Goal: Task Accomplishment & Management: Complete application form

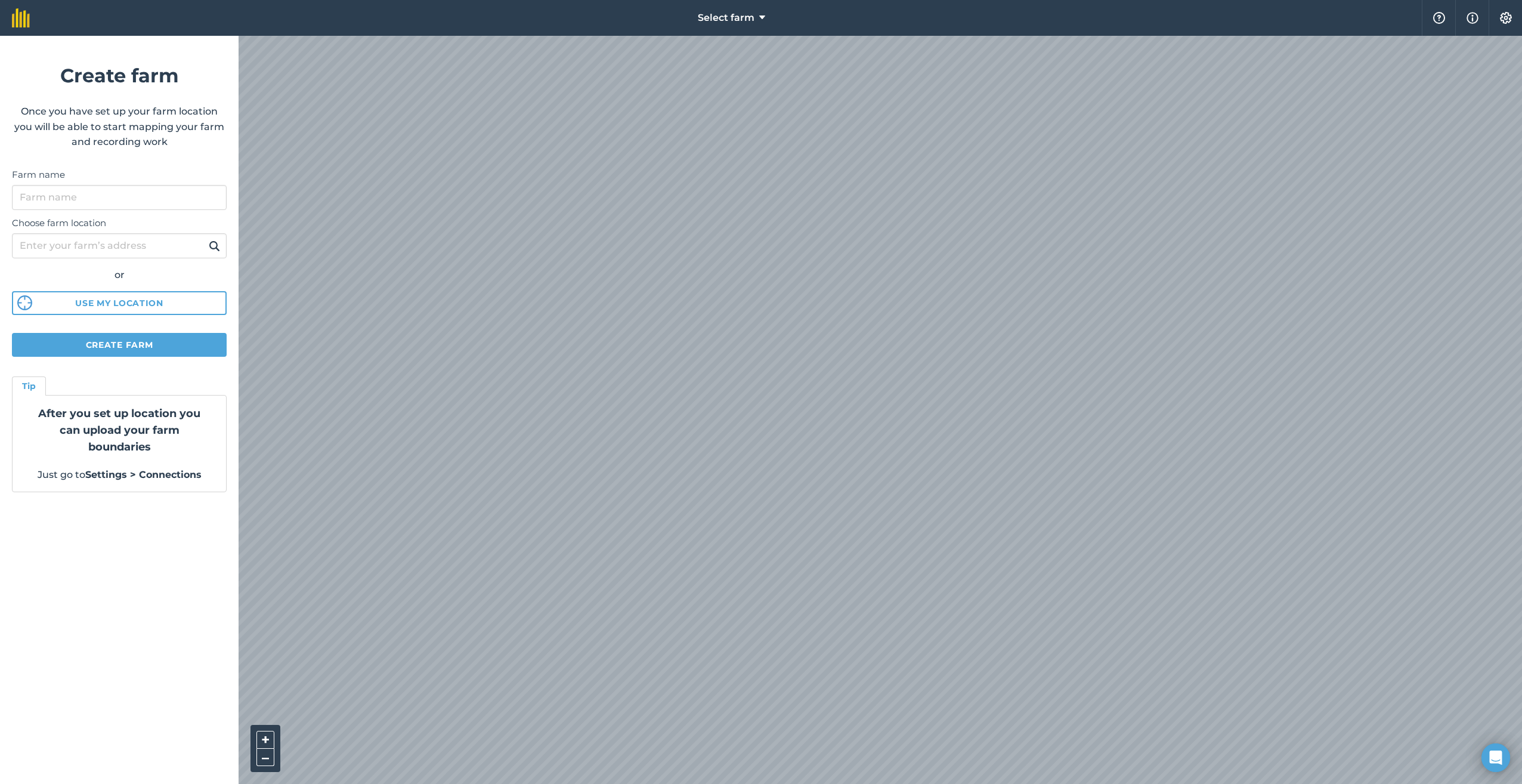
click at [128, 290] on div "Choose farm location or Use my location" at bounding box center [119, 263] width 215 height 105
click at [123, 300] on button "Use my location" at bounding box center [119, 303] width 215 height 24
click at [76, 205] on input "Farm name" at bounding box center [119, 197] width 215 height 25
type input "[PERSON_NAME] Farming Ltd"
click at [146, 347] on button "Create farm" at bounding box center [119, 344] width 215 height 24
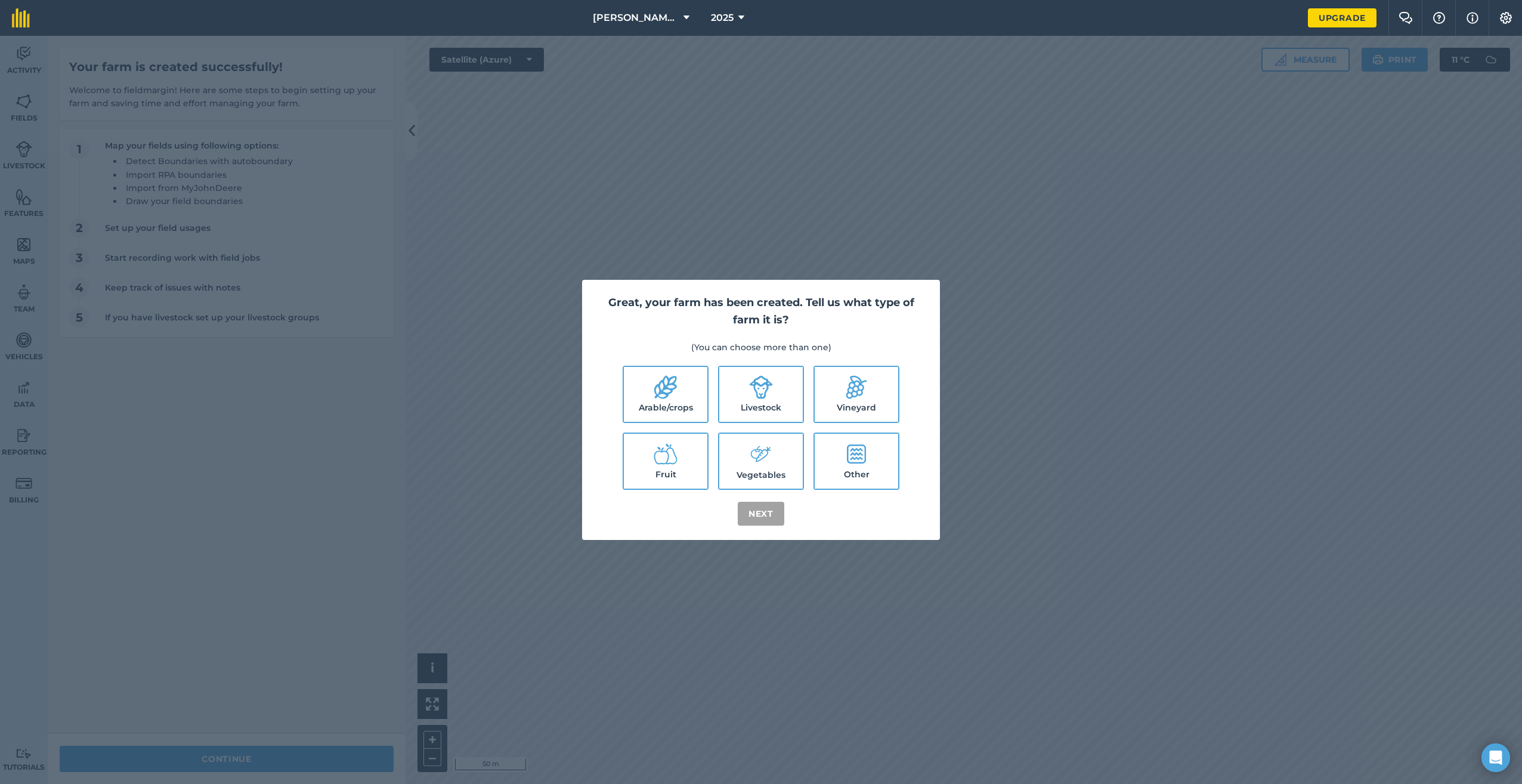
click at [645, 401] on label "Arable/crops" at bounding box center [665, 394] width 83 height 55
checkbox input "true"
click at [757, 508] on button "Next" at bounding box center [761, 514] width 47 height 24
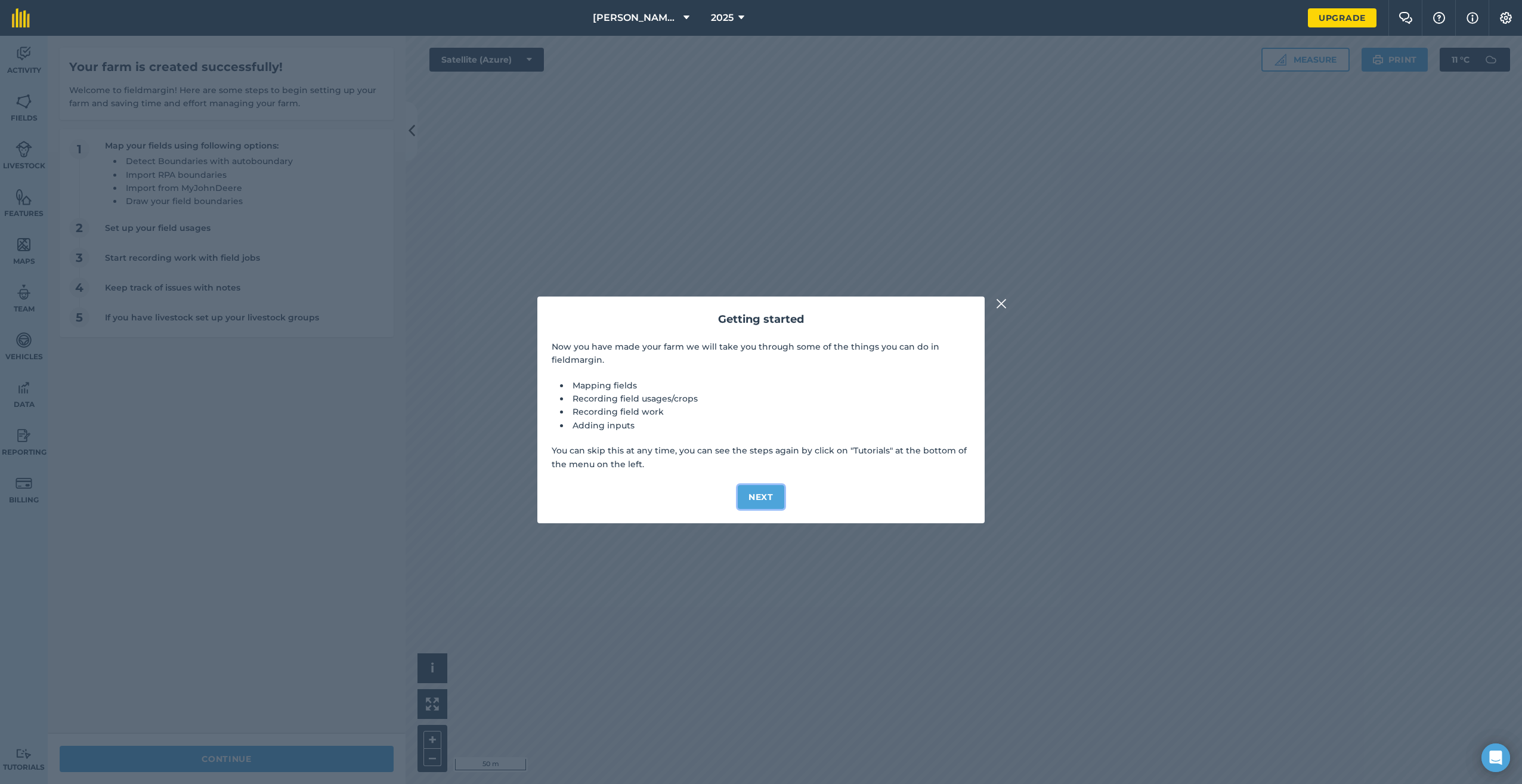
click at [754, 505] on button "Next" at bounding box center [761, 497] width 47 height 24
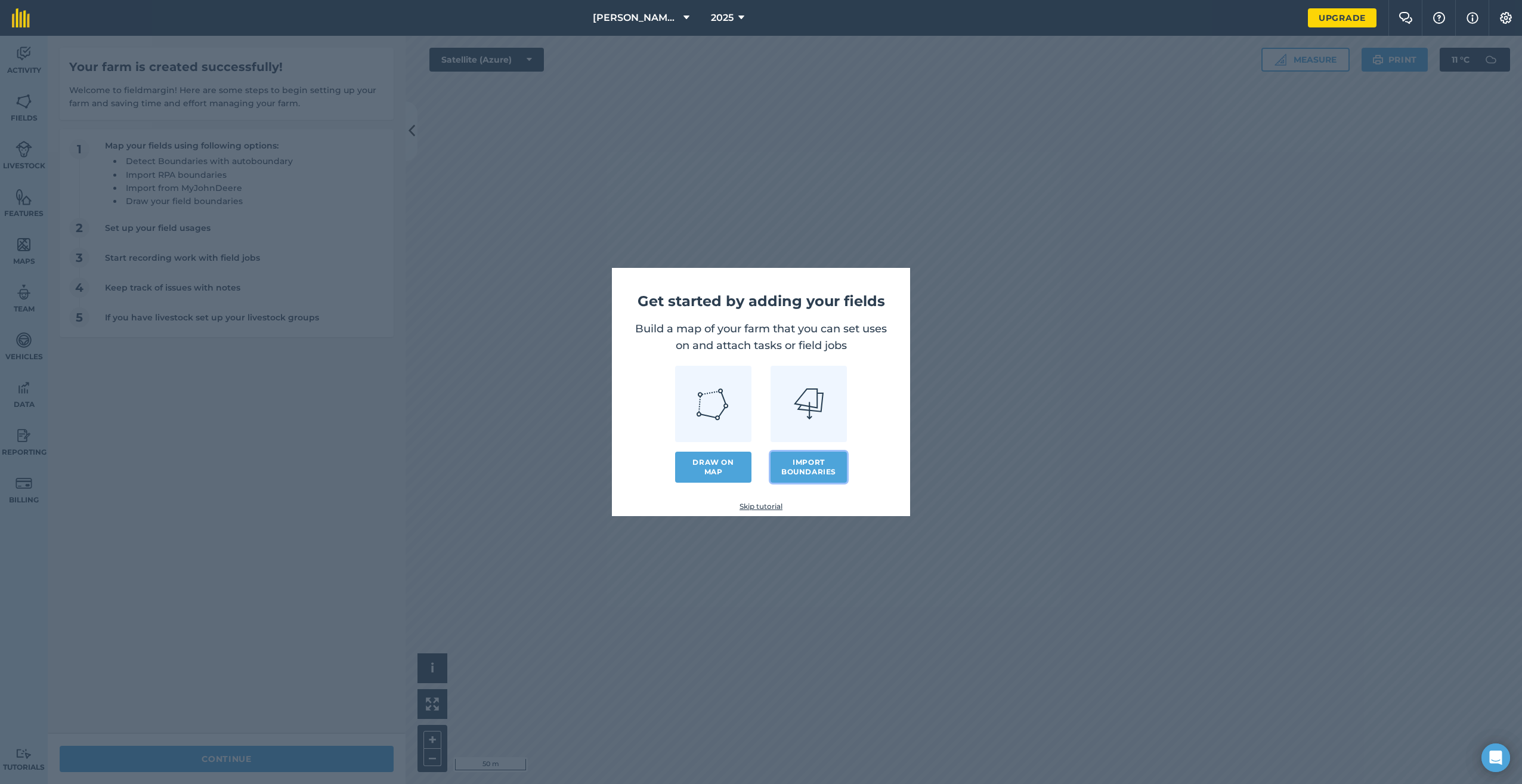
click at [820, 478] on button "Import boundaries" at bounding box center [809, 467] width 76 height 31
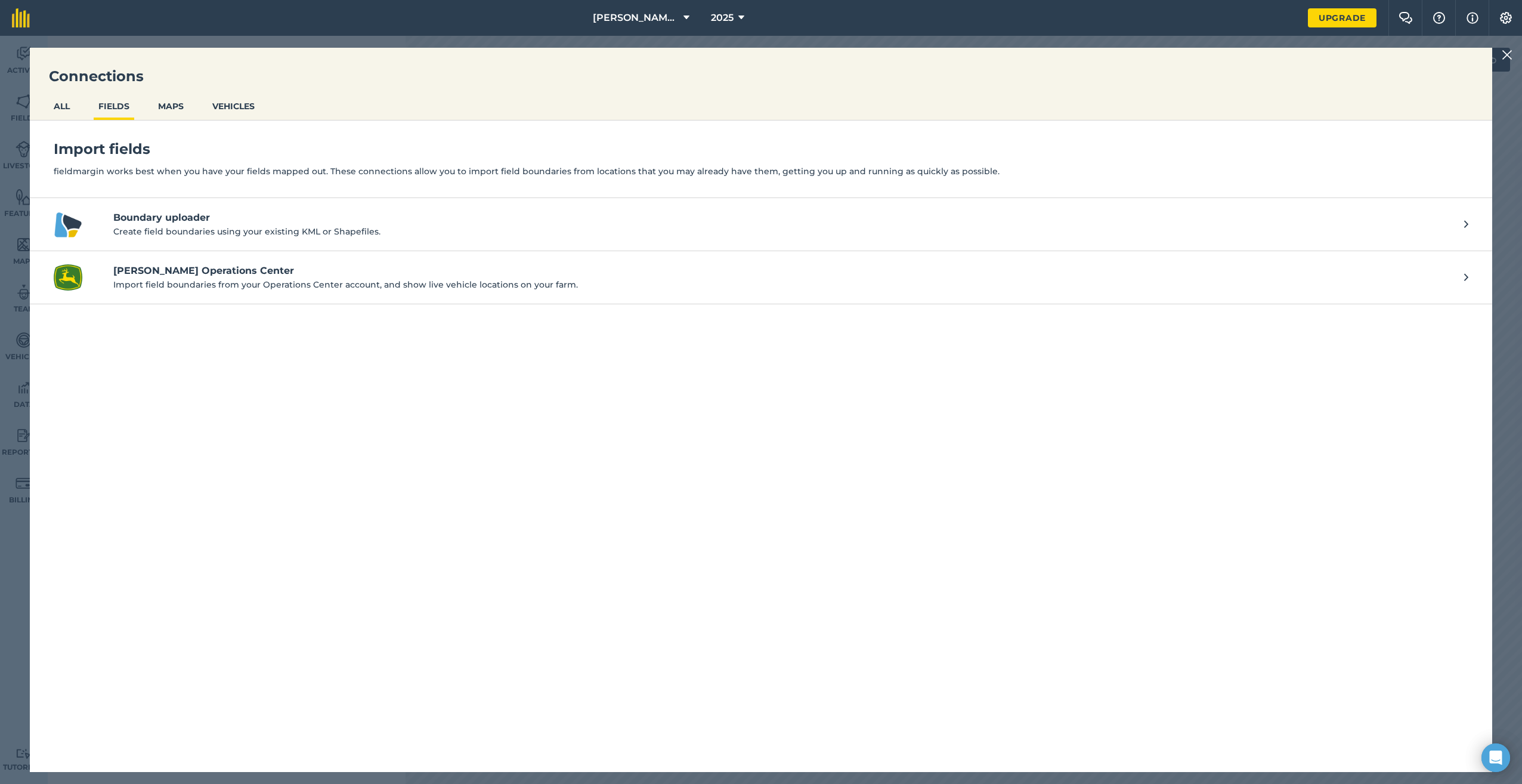
click at [192, 229] on p "Create field boundaries using your existing KML or Shapefiles." at bounding box center [783, 232] width 1339 height 13
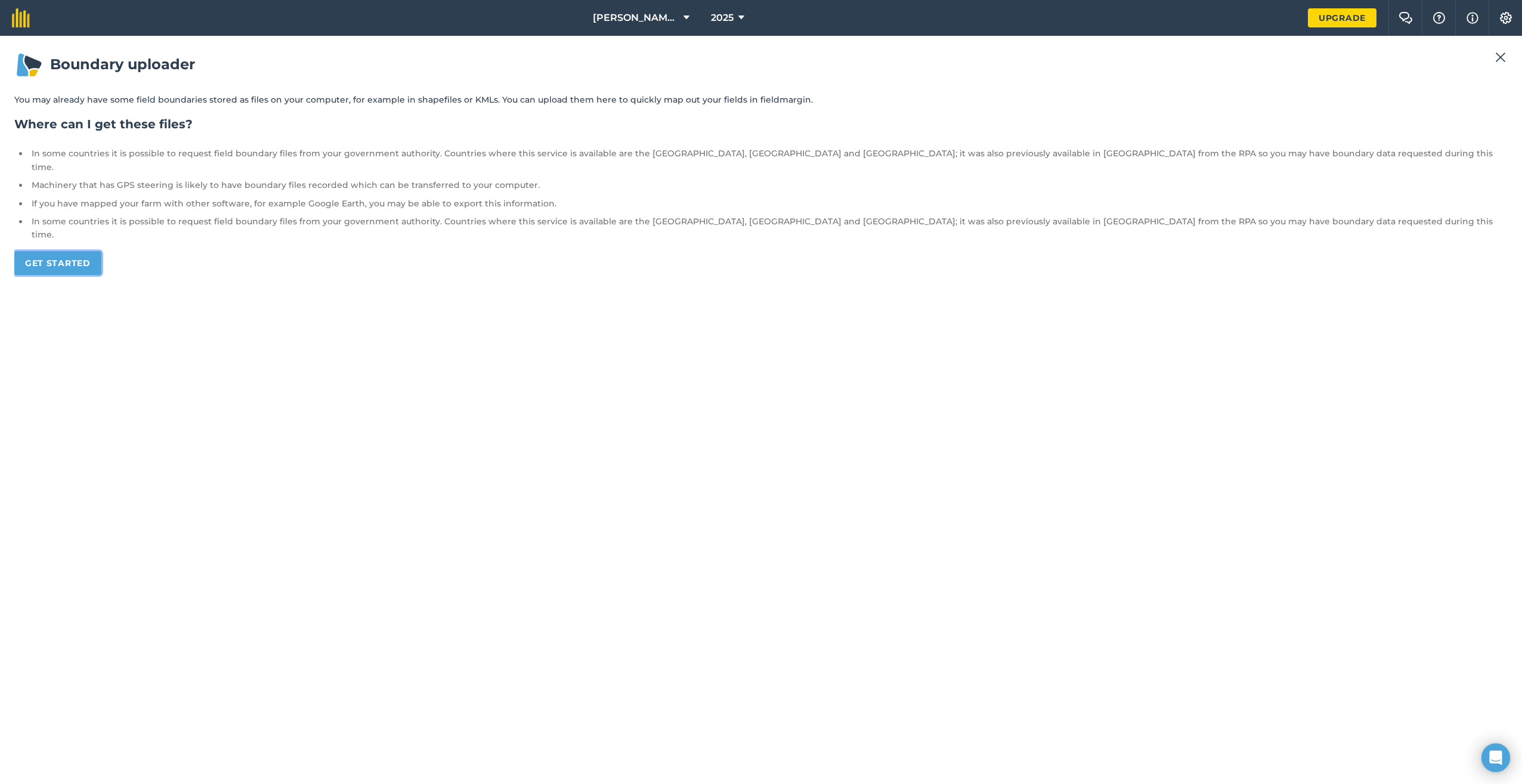
click at [62, 251] on link "Get started" at bounding box center [57, 263] width 87 height 24
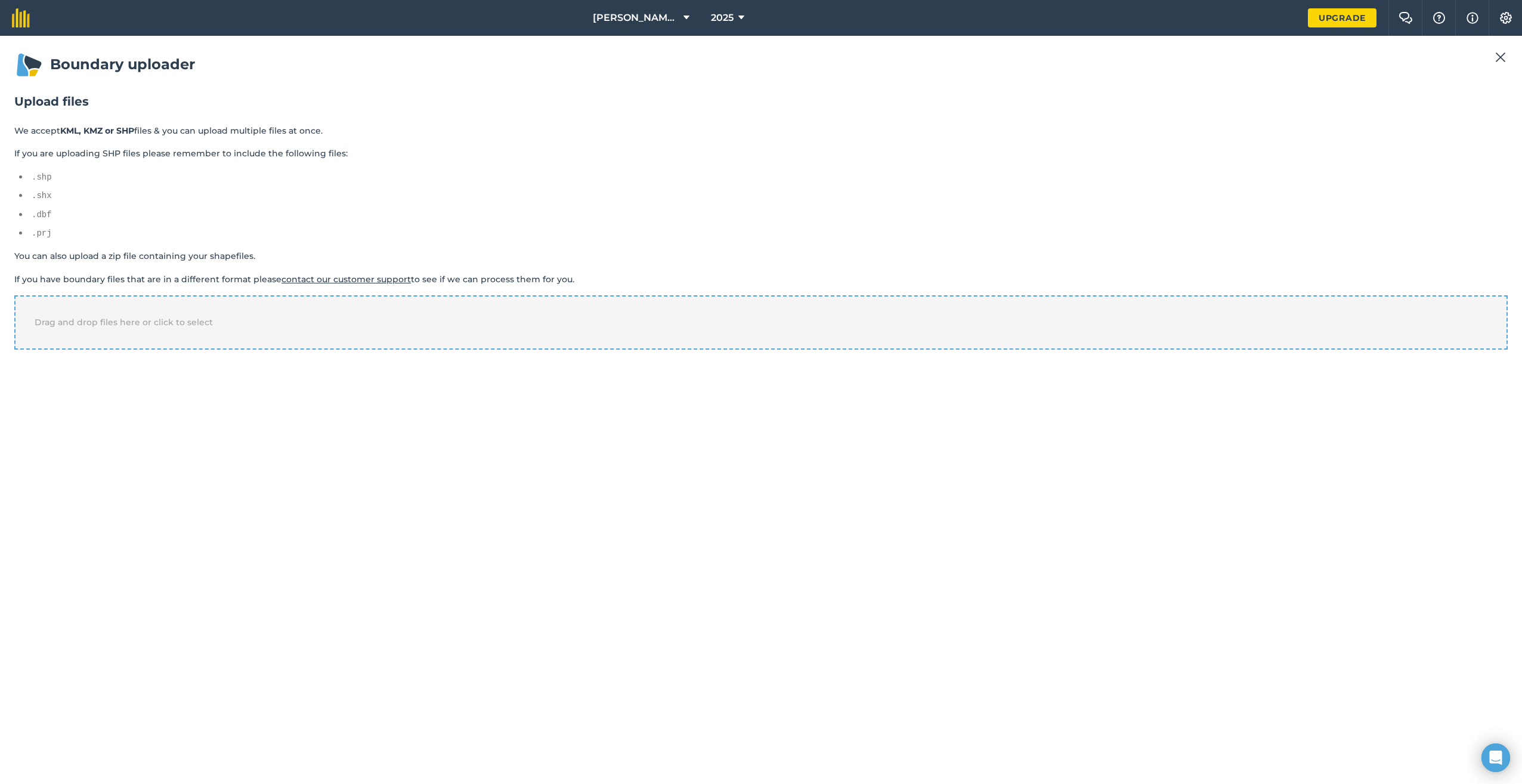
click at [98, 327] on div "Drag and drop files here or click to select" at bounding box center [761, 322] width 1494 height 53
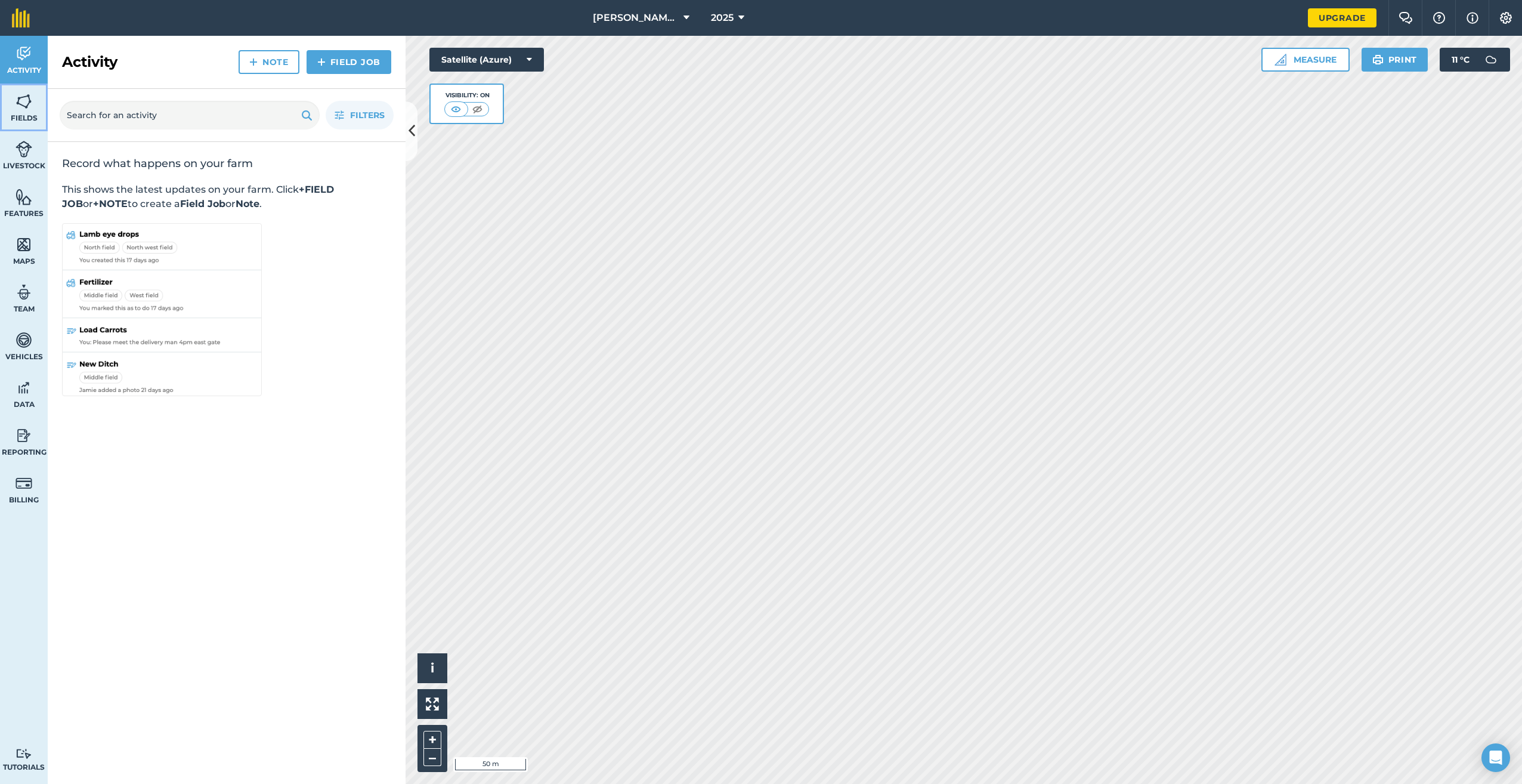
click at [16, 122] on span "Fields" at bounding box center [24, 118] width 48 height 10
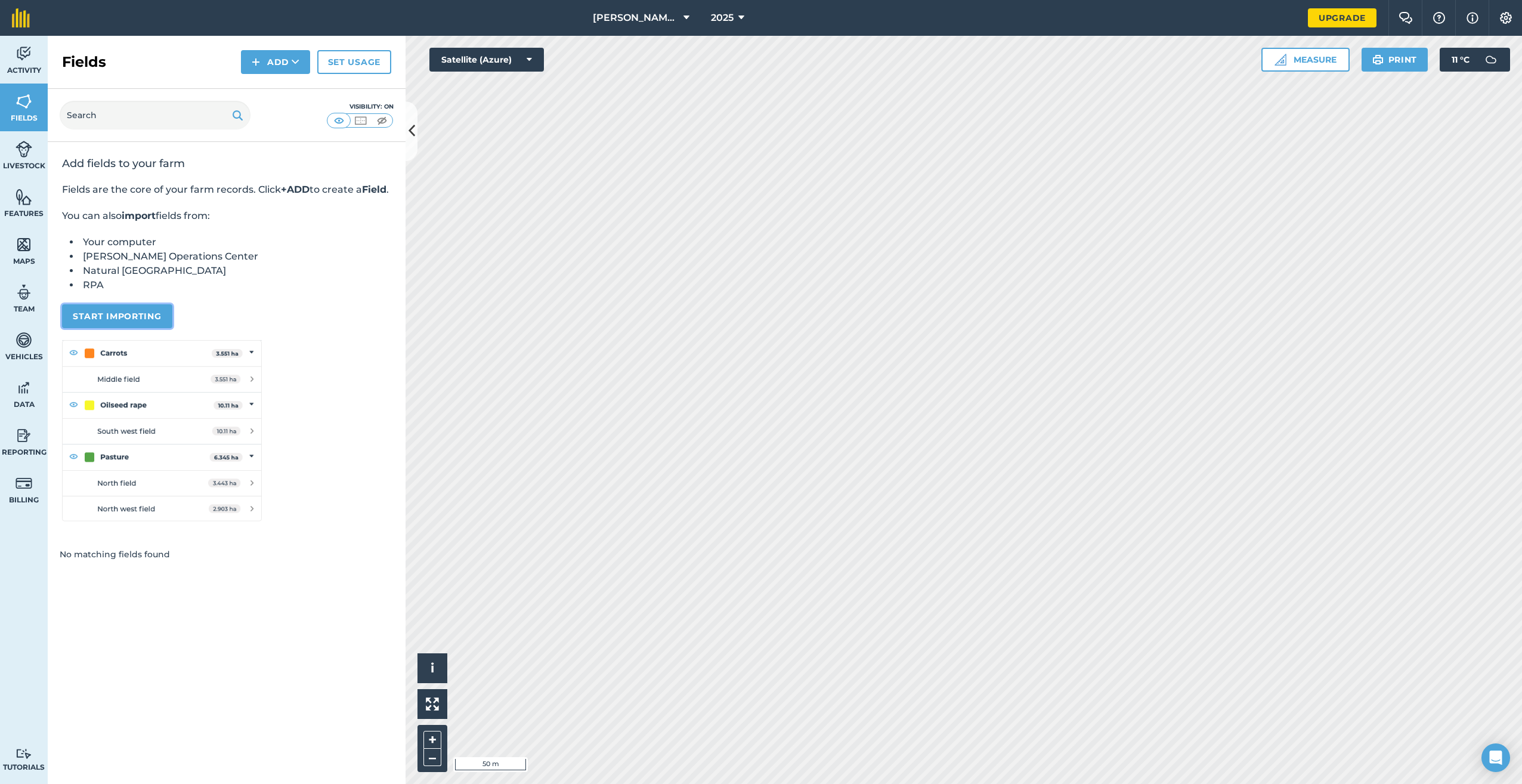
click at [120, 320] on button "Start importing" at bounding box center [117, 316] width 111 height 24
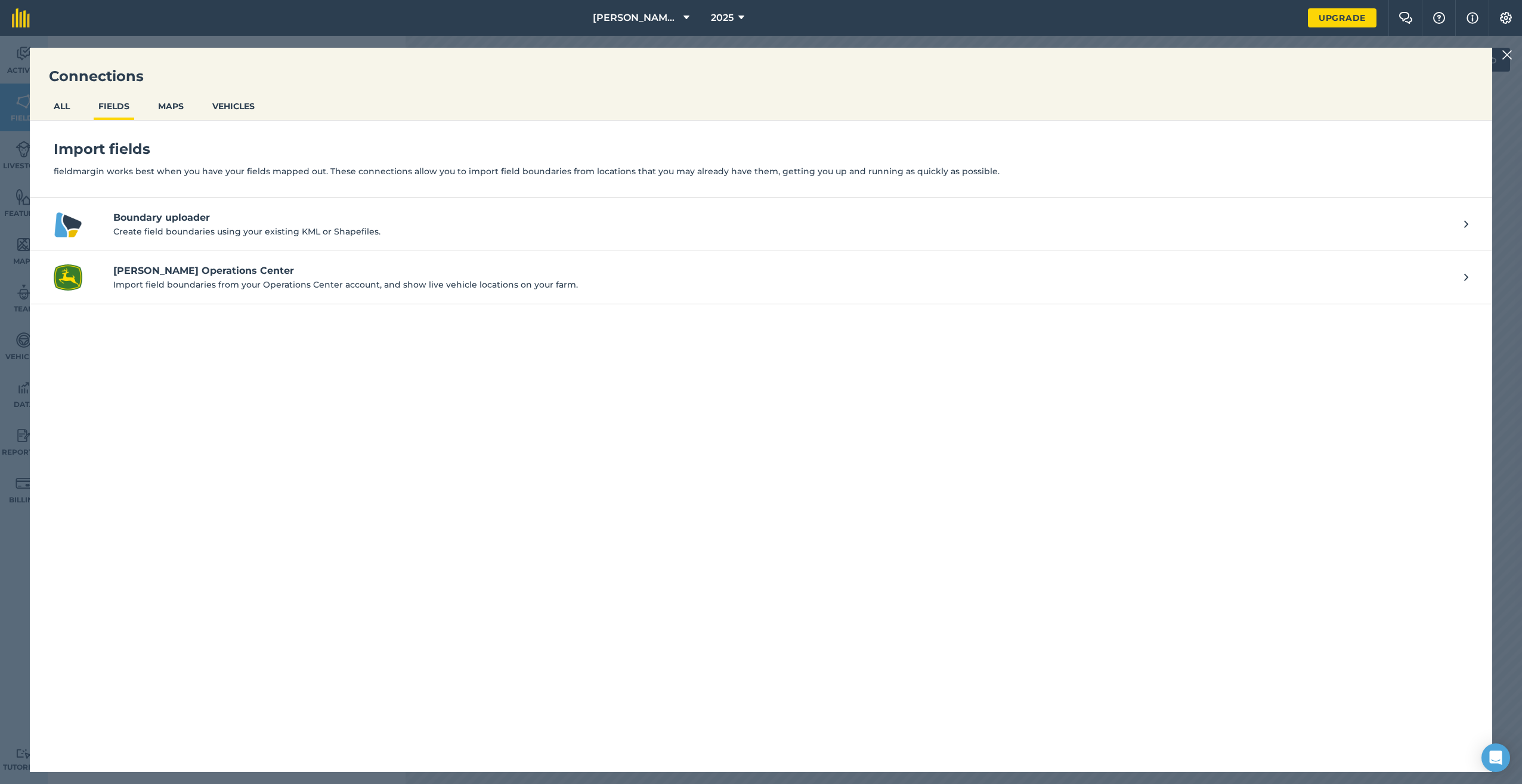
click at [150, 212] on h4 "Boundary uploader" at bounding box center [783, 218] width 1339 height 14
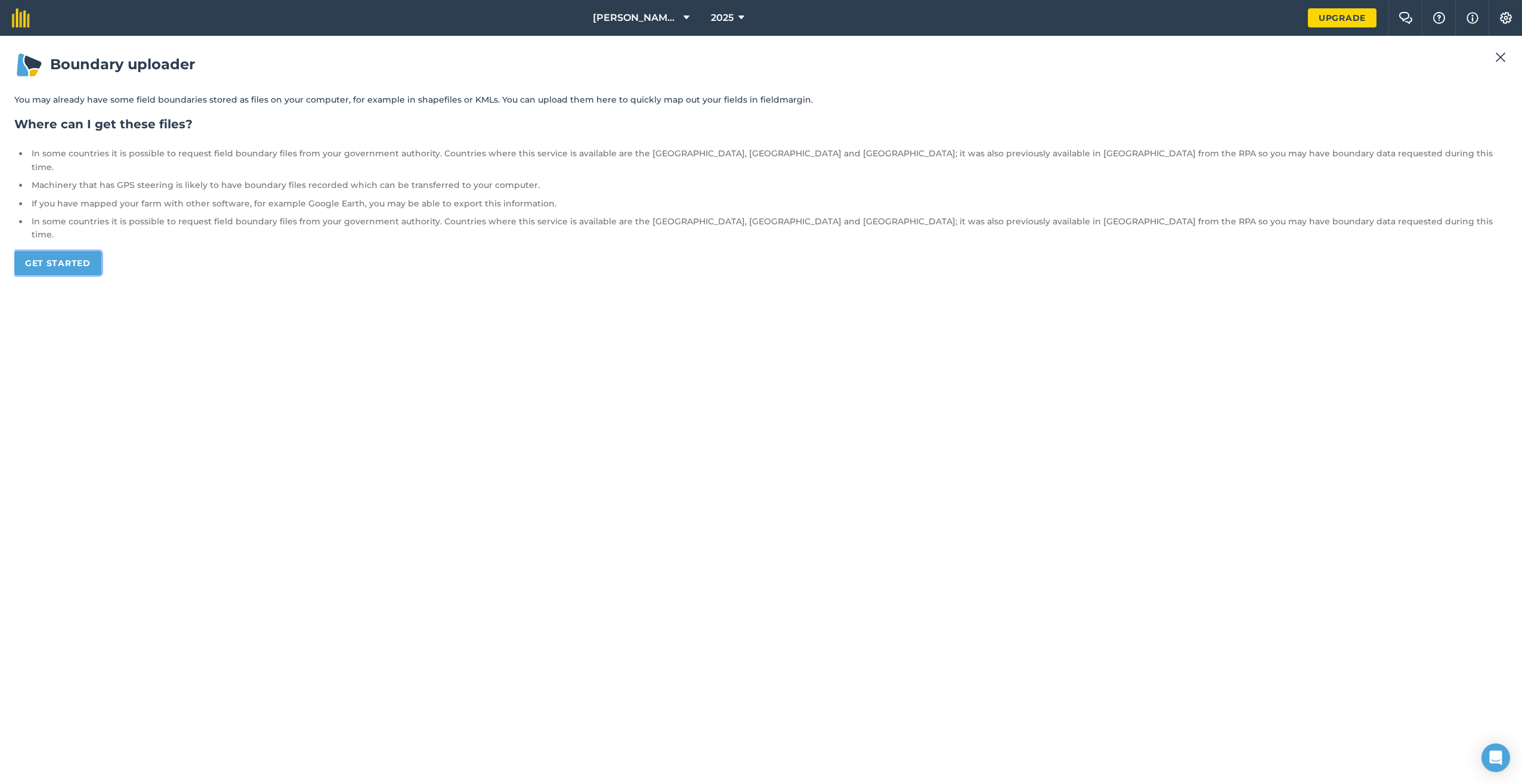
click at [70, 251] on link "Get started" at bounding box center [57, 263] width 87 height 24
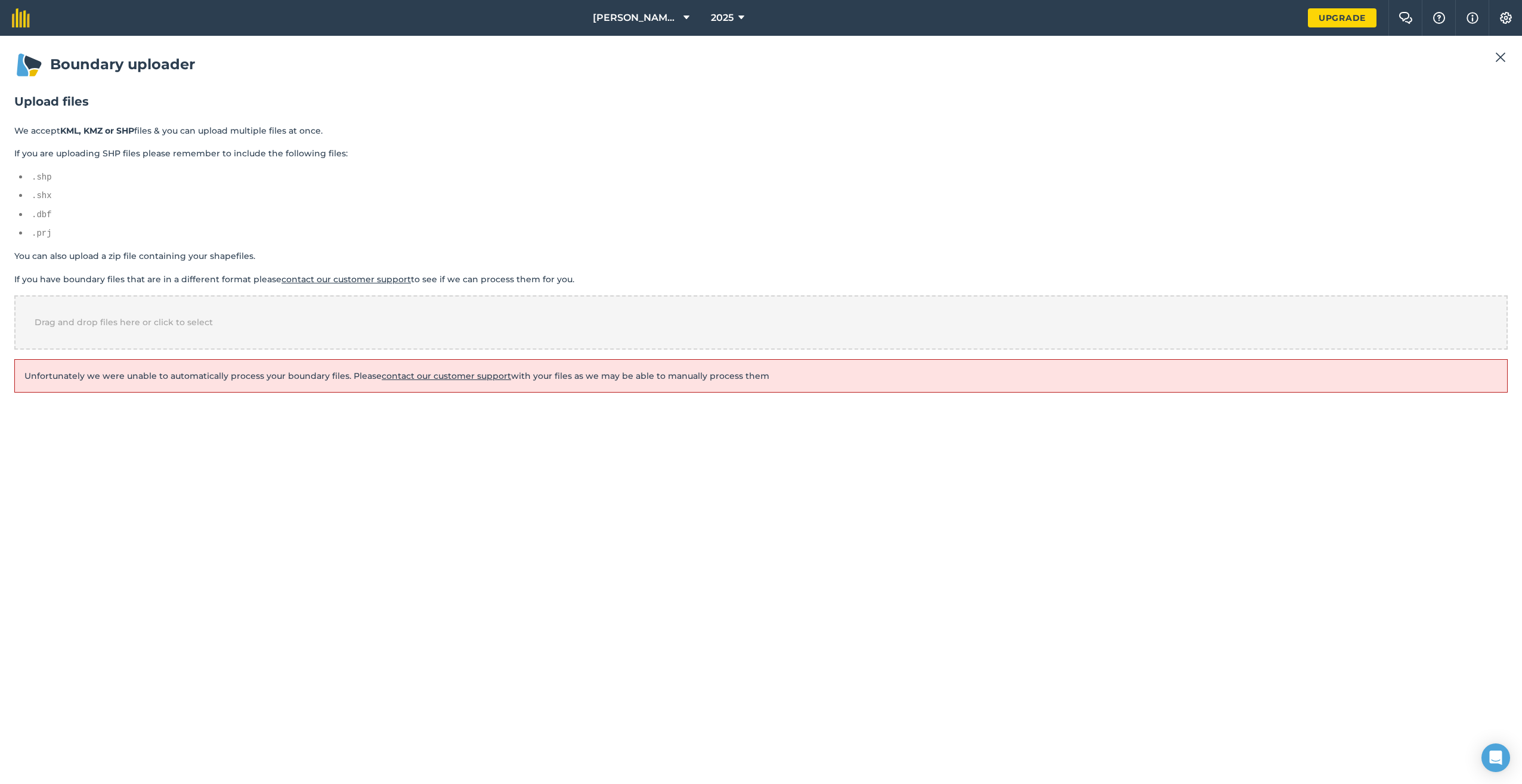
click at [454, 372] on link "contact our customer support" at bounding box center [446, 376] width 129 height 10
drag, startPoint x: 599, startPoint y: 111, endPoint x: 632, endPoint y: 65, distance: 56.6
click at [600, 111] on section "Upload files We accept KML, KMZ or SHP files & you can upload multiple files at…" at bounding box center [761, 242] width 1494 height 299
click at [122, 94] on h2 "Upload files" at bounding box center [761, 101] width 1494 height 16
click at [42, 17] on nav "[PERSON_NAME] Farming Ltd 2025" at bounding box center [674, 18] width 1266 height 36
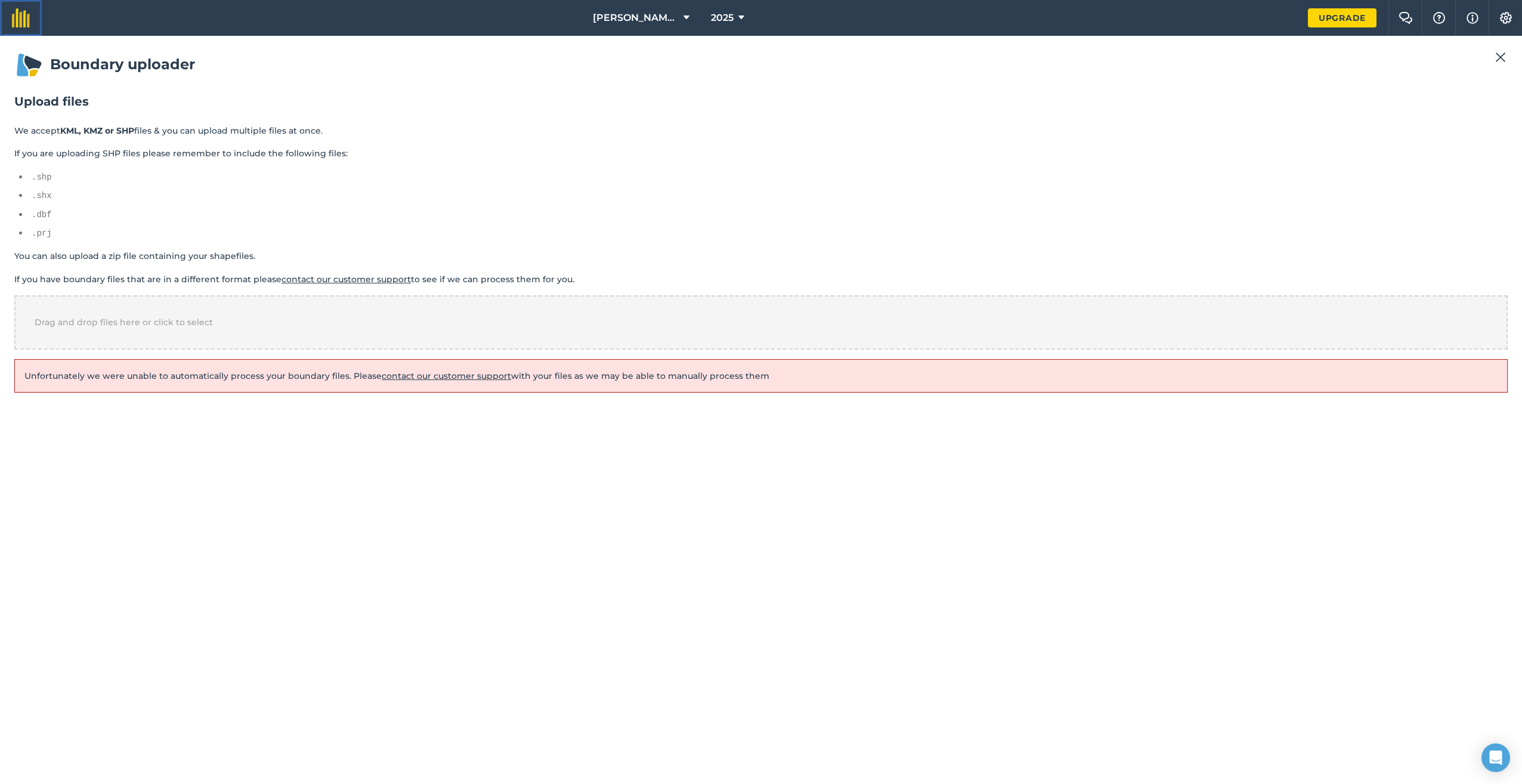
click at [27, 16] on img at bounding box center [21, 18] width 18 height 19
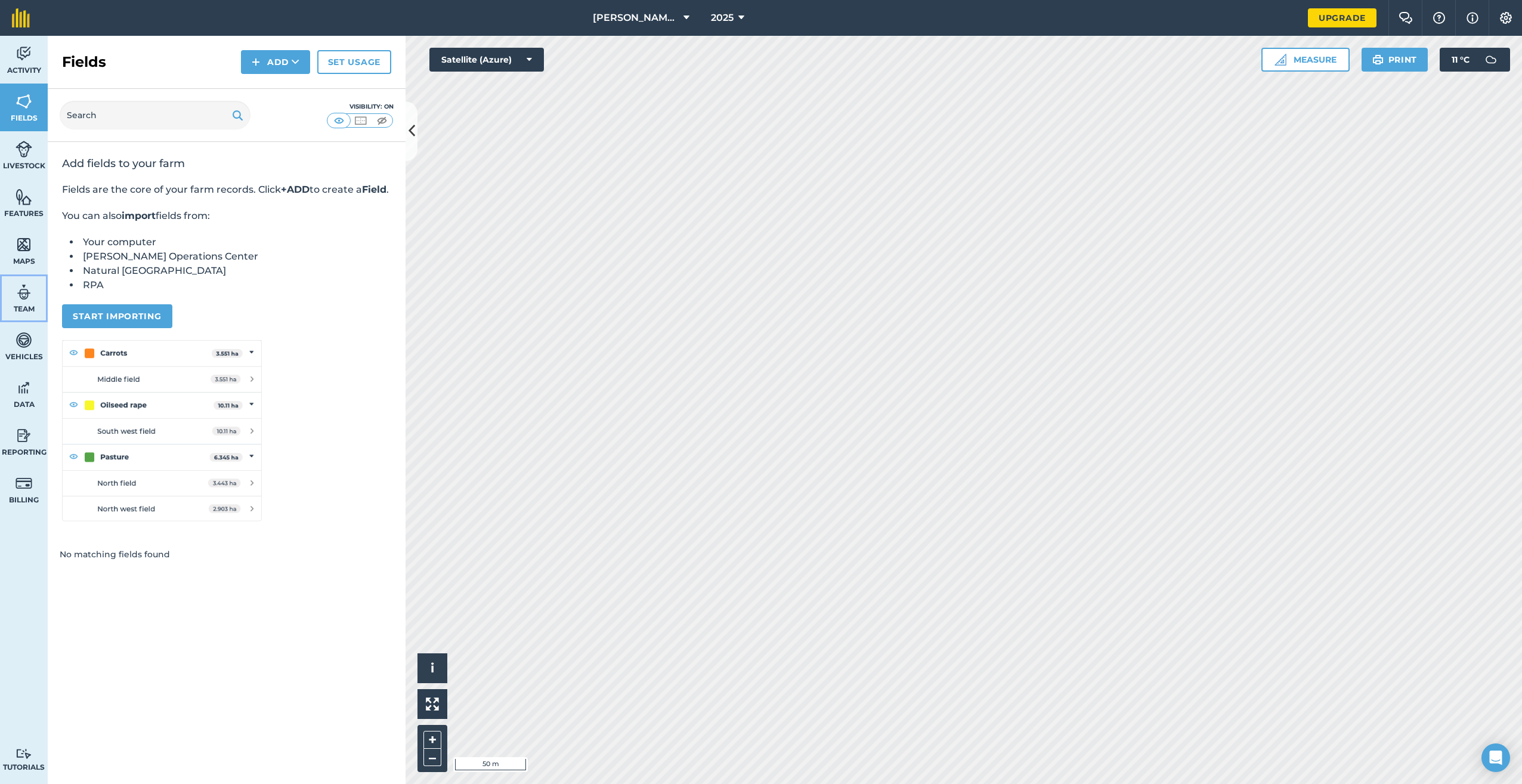
click at [27, 299] on img at bounding box center [24, 293] width 16 height 18
select select "MEMBER"
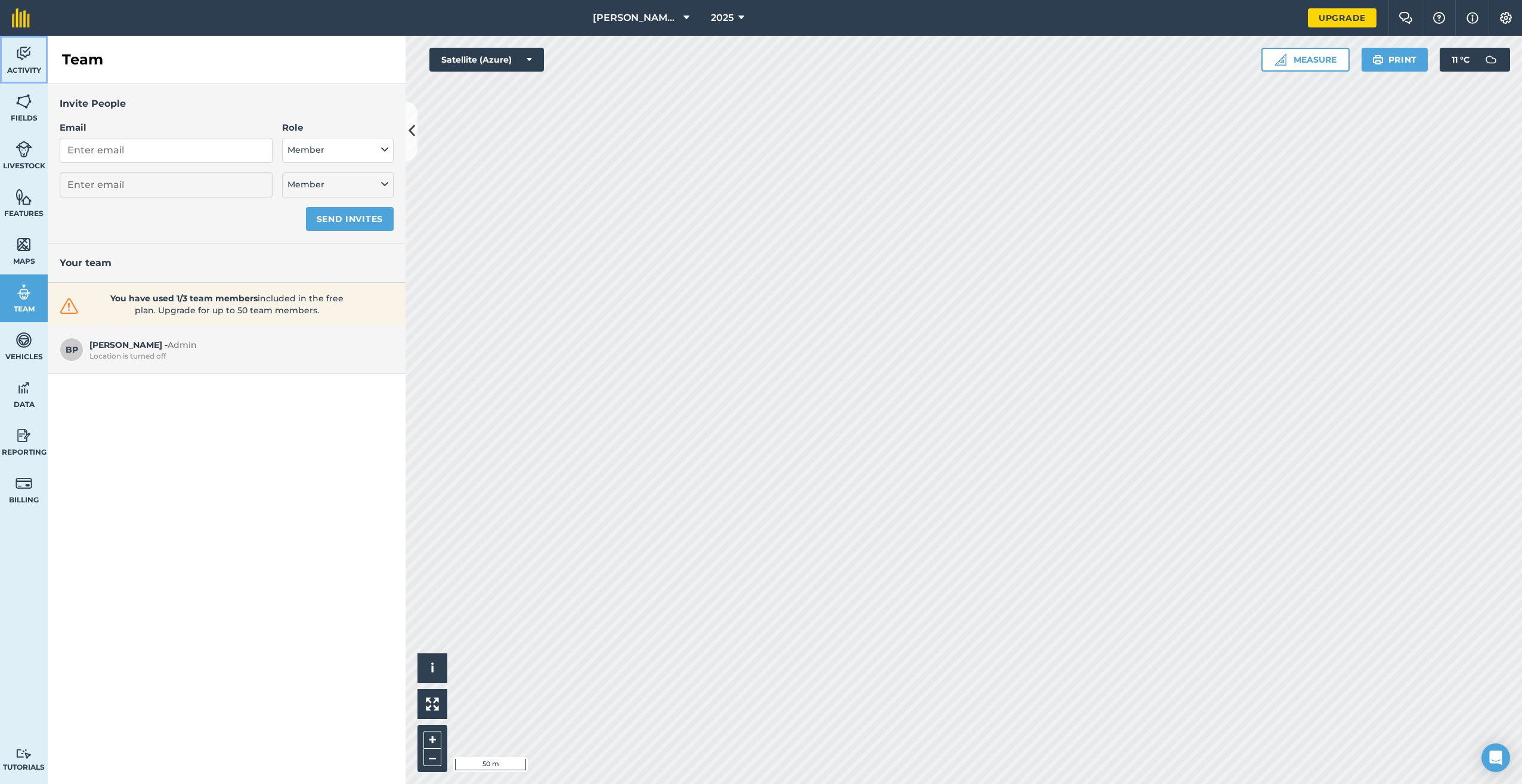
click at [29, 53] on img at bounding box center [24, 53] width 16 height 18
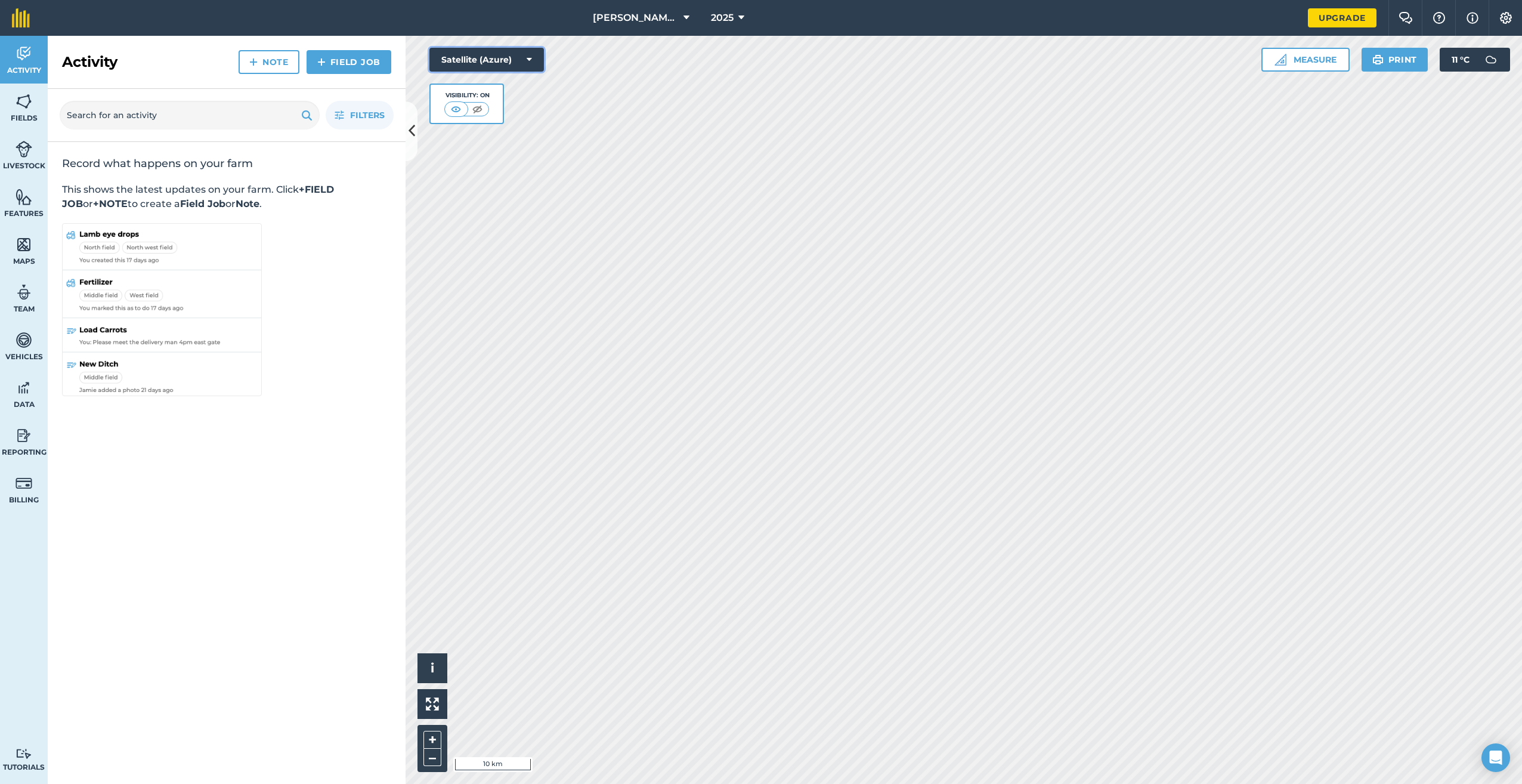
click at [480, 59] on button "Satellite (Azure)" at bounding box center [486, 59] width 114 height 24
click at [480, 140] on button "Road map (Azure)" at bounding box center [486, 131] width 114 height 24
click at [514, 59] on button "Road map (Azure)" at bounding box center [486, 59] width 114 height 24
click at [505, 114] on button "Satellite (Mapbox)" at bounding box center [486, 108] width 114 height 24
click at [482, 105] on img at bounding box center [477, 109] width 15 height 12
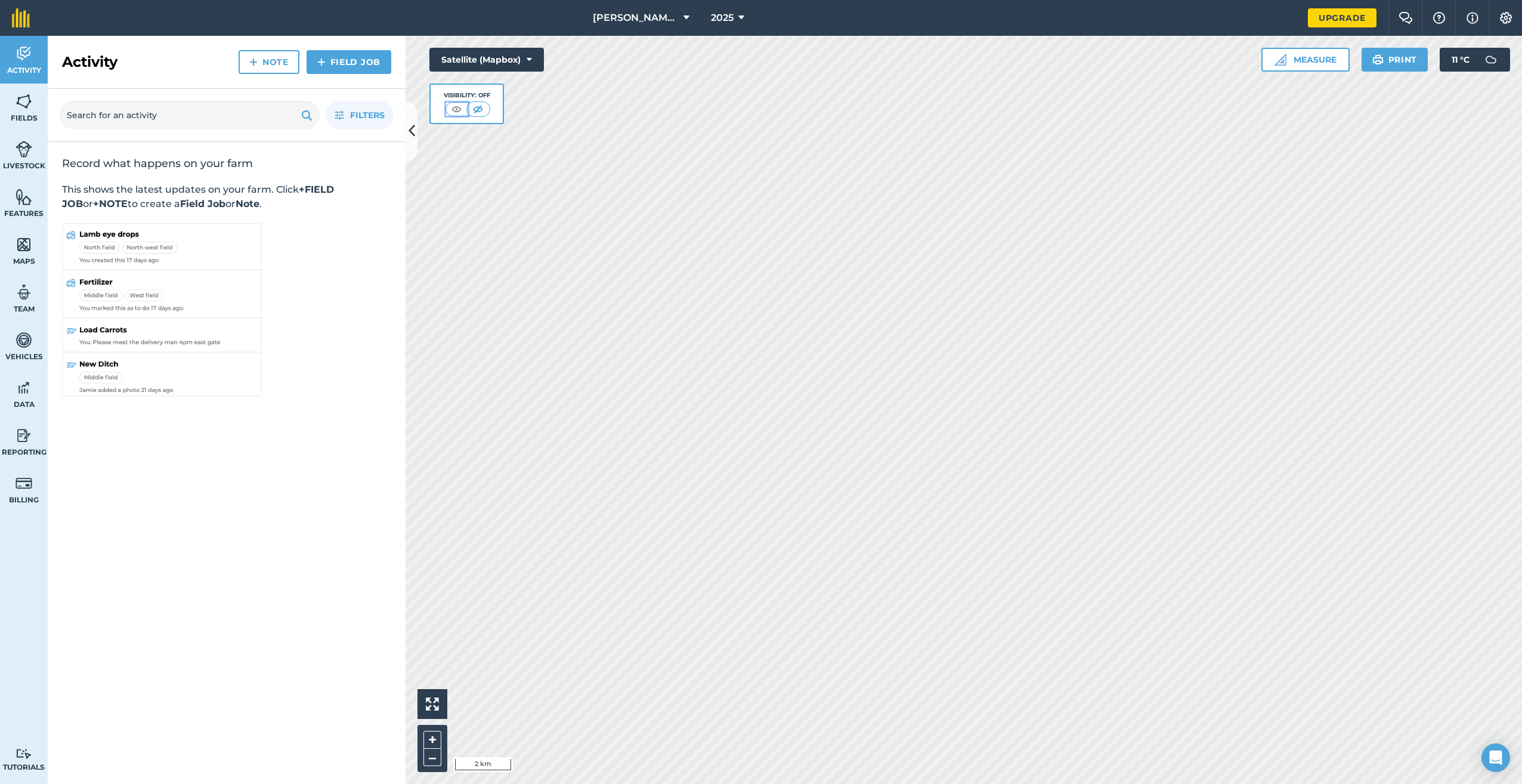
click at [449, 108] on img at bounding box center [457, 109] width 15 height 12
click at [27, 205] on link "Features" at bounding box center [24, 203] width 48 height 48
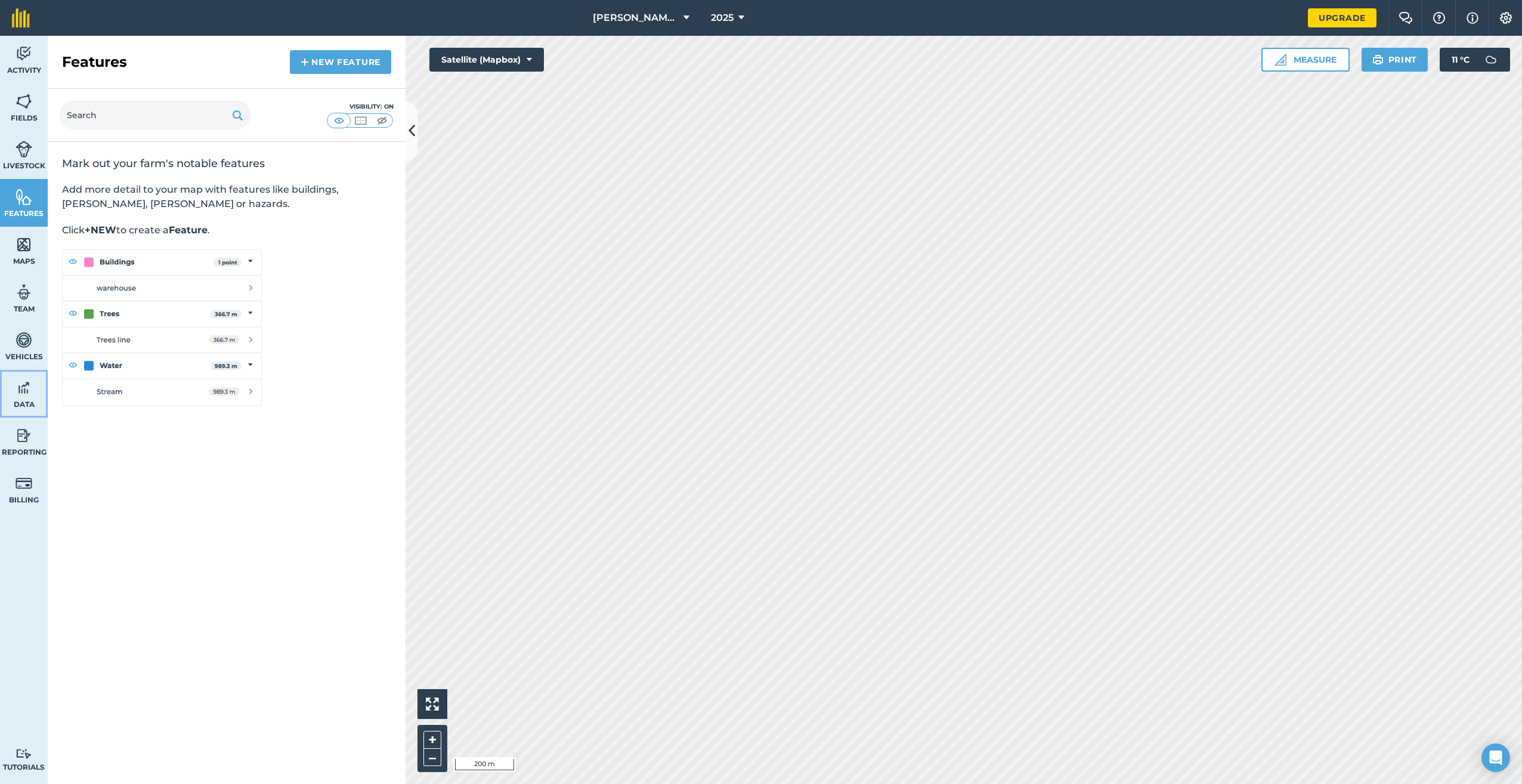
click at [25, 397] on link "Data" at bounding box center [24, 393] width 48 height 48
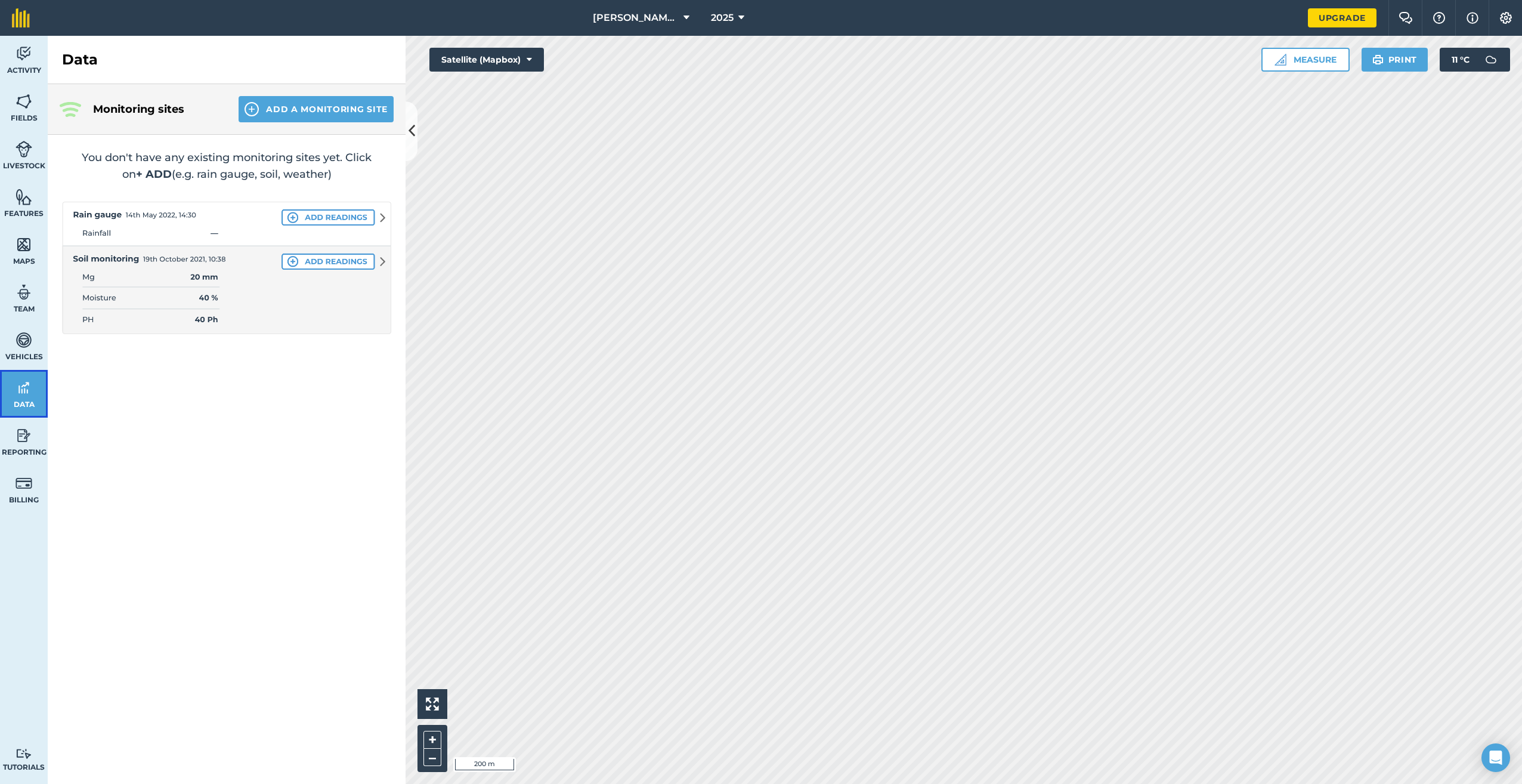
click at [10, 371] on link "Data" at bounding box center [24, 393] width 48 height 48
click at [10, 353] on span "Vehicles" at bounding box center [24, 356] width 48 height 10
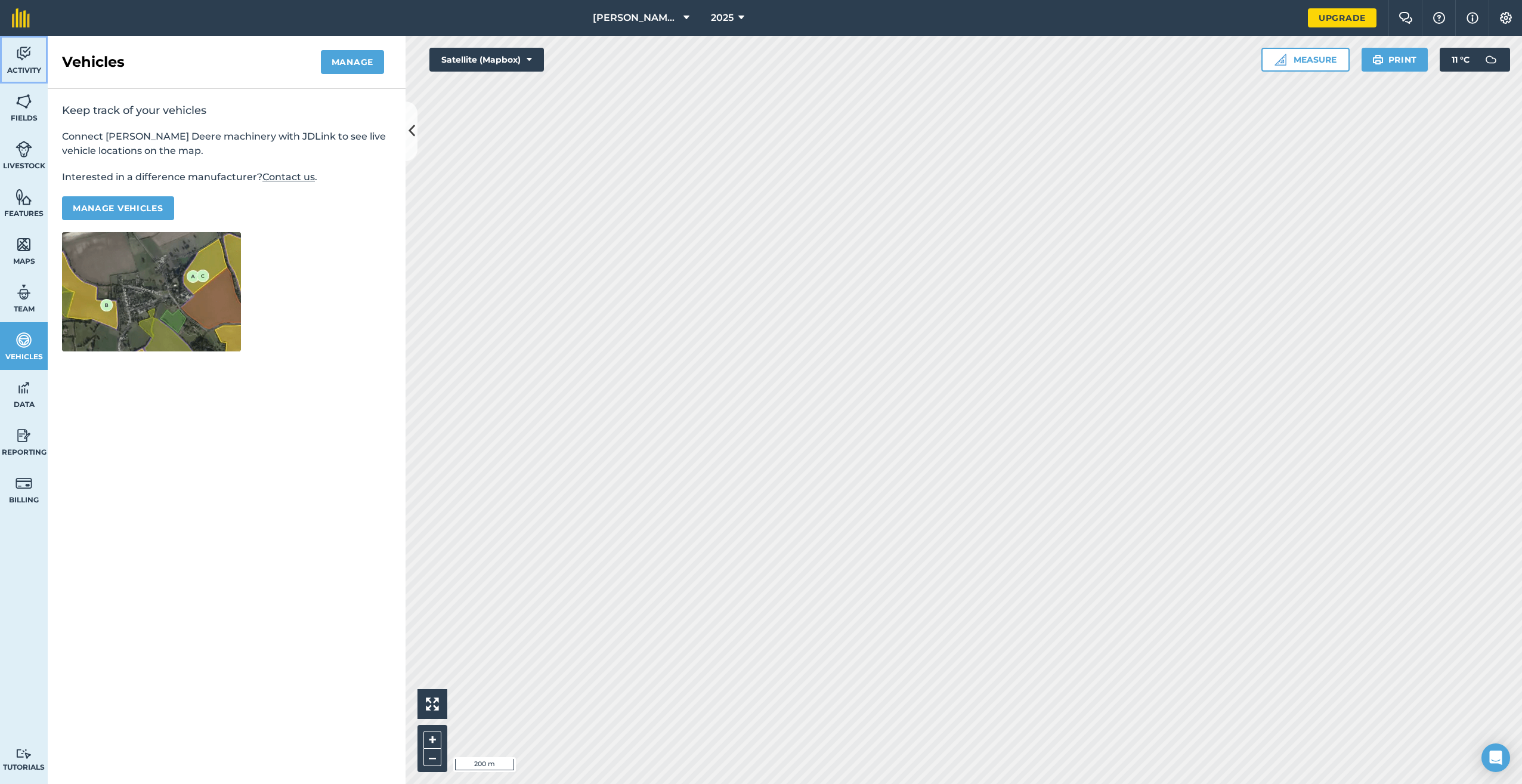
click at [33, 53] on link "Activity" at bounding box center [24, 59] width 48 height 48
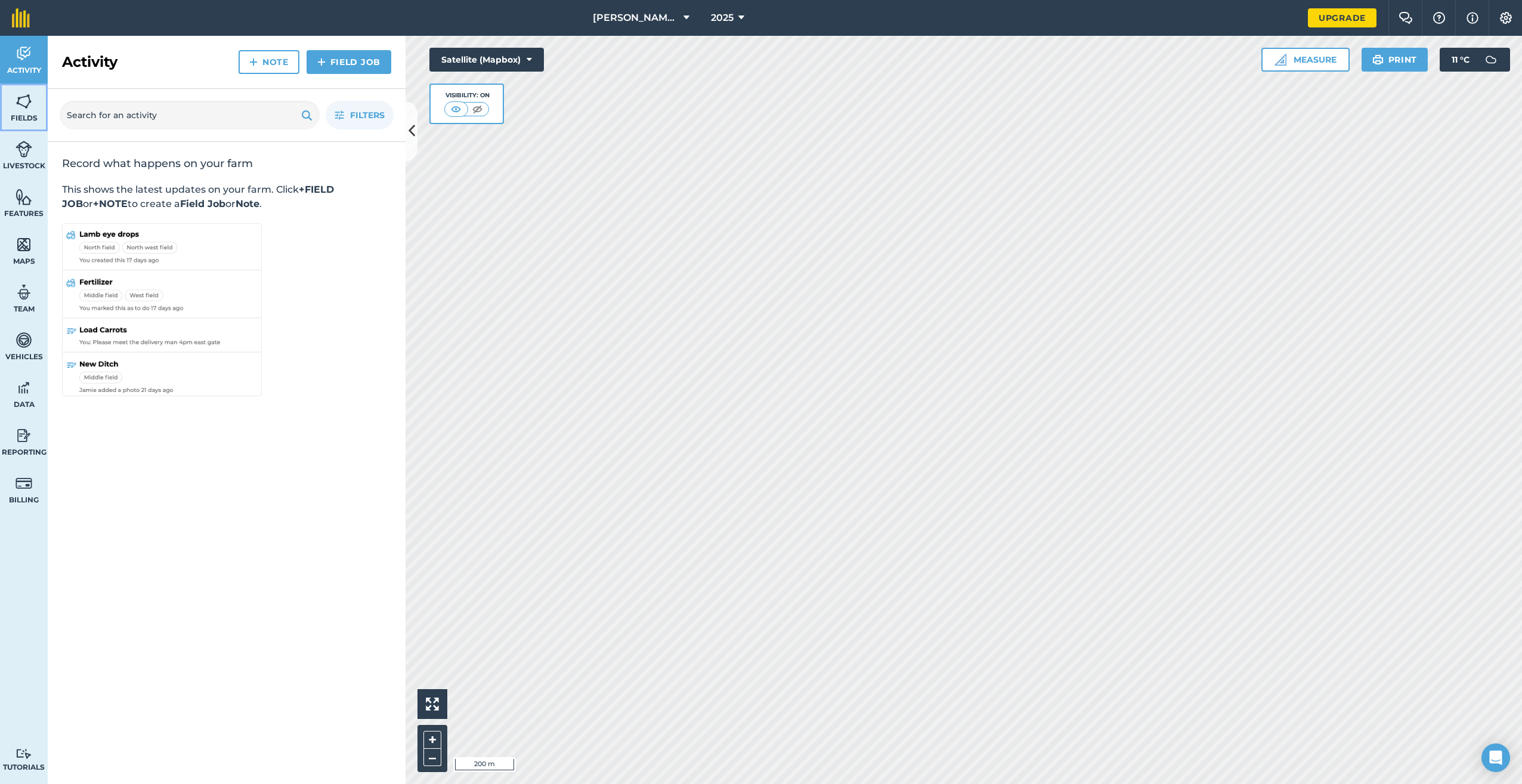
click at [27, 109] on img at bounding box center [24, 102] width 16 height 18
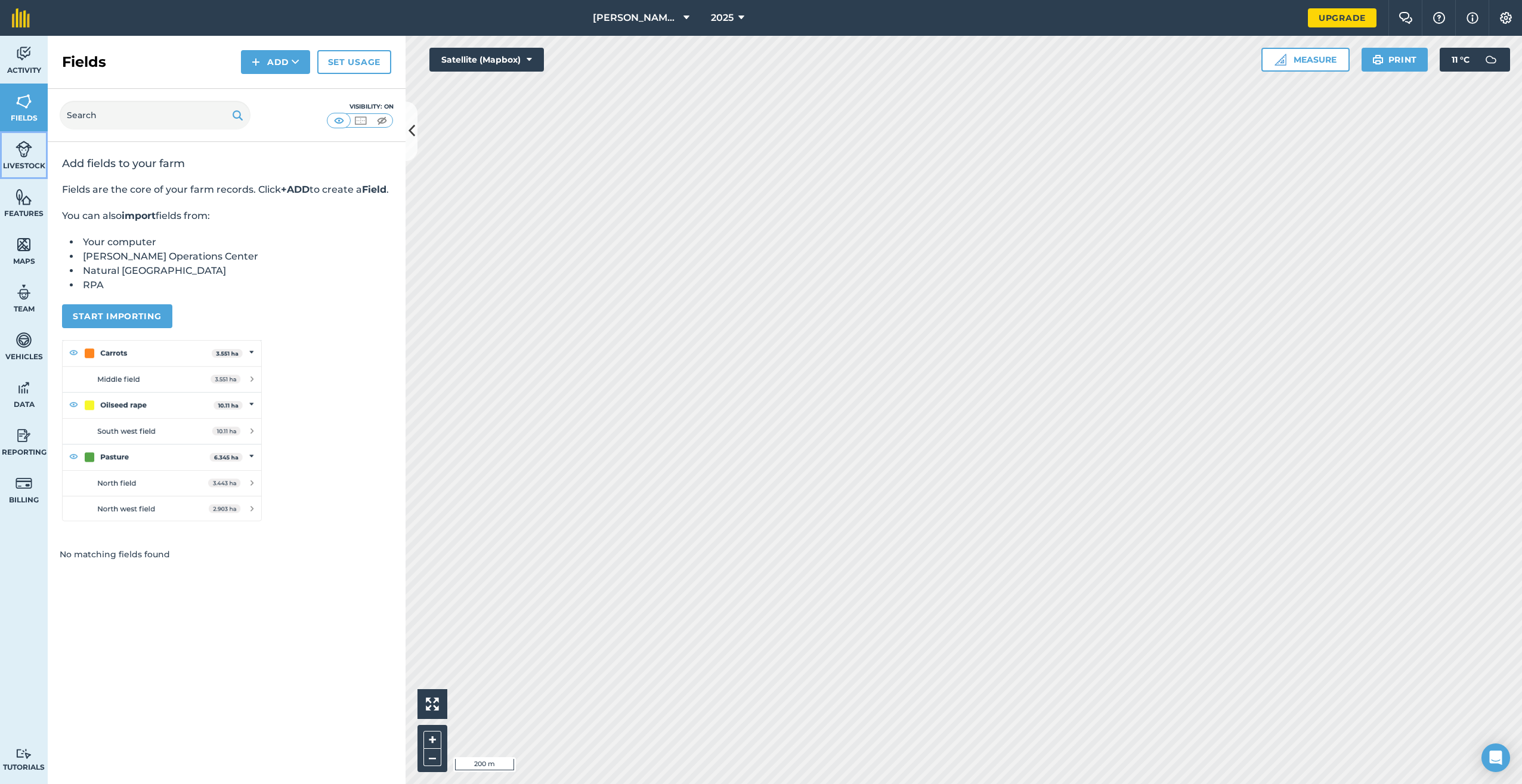
click at [35, 169] on span "Livestock" at bounding box center [24, 166] width 48 height 10
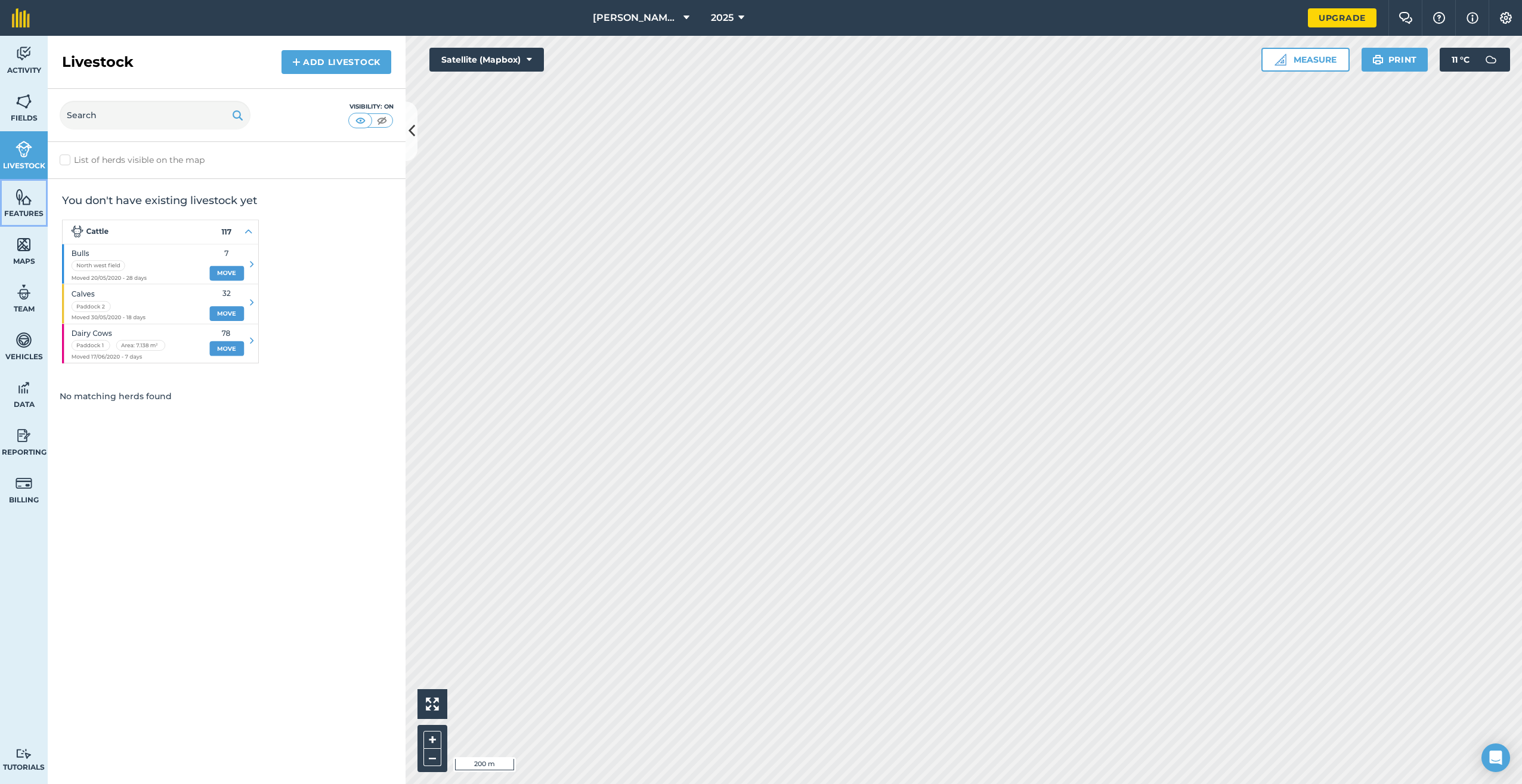
click at [33, 209] on span "Features" at bounding box center [24, 213] width 48 height 10
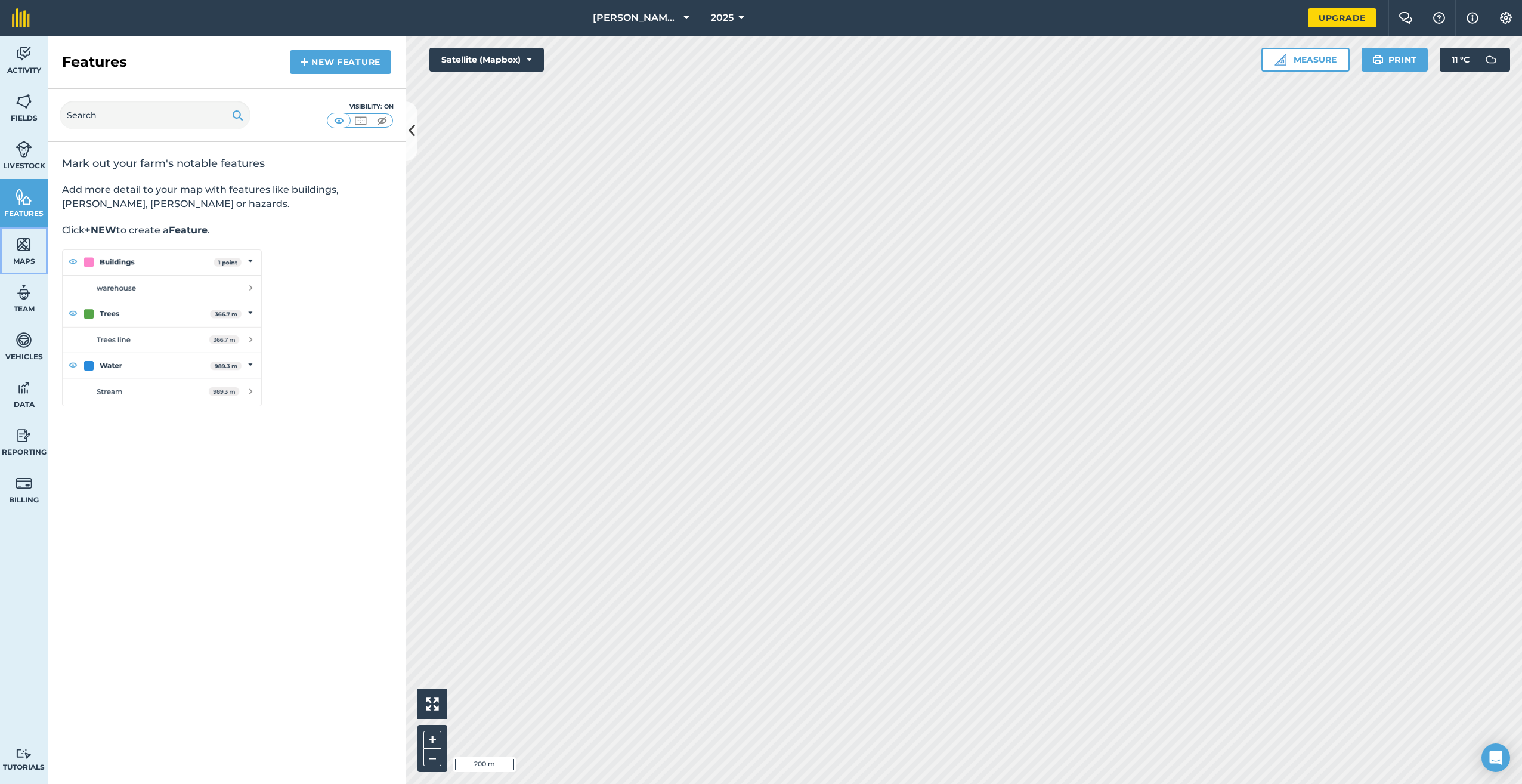
click at [31, 258] on span "Maps" at bounding box center [24, 261] width 48 height 10
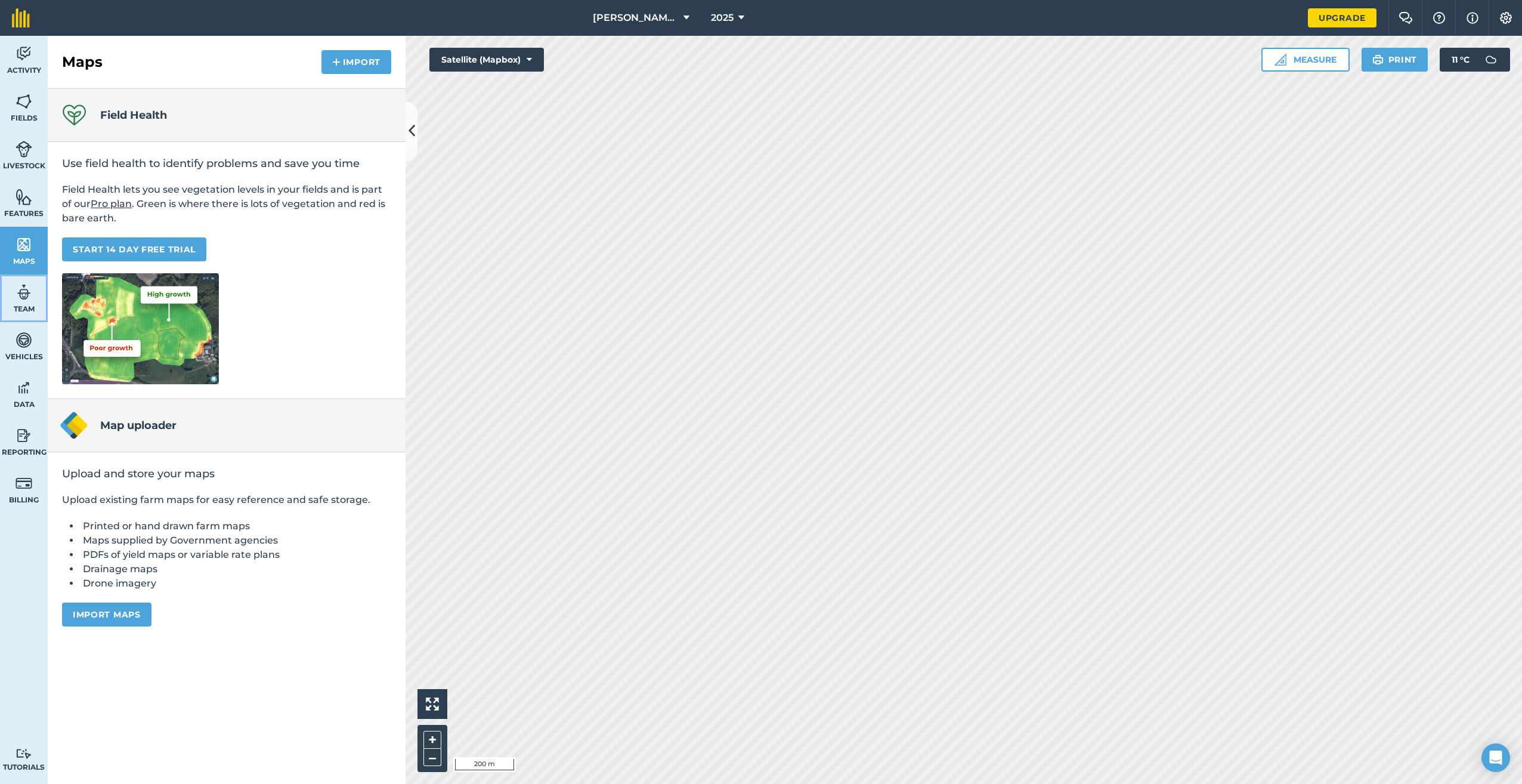
click at [27, 306] on span "Team" at bounding box center [24, 309] width 48 height 10
select select "MEMBER"
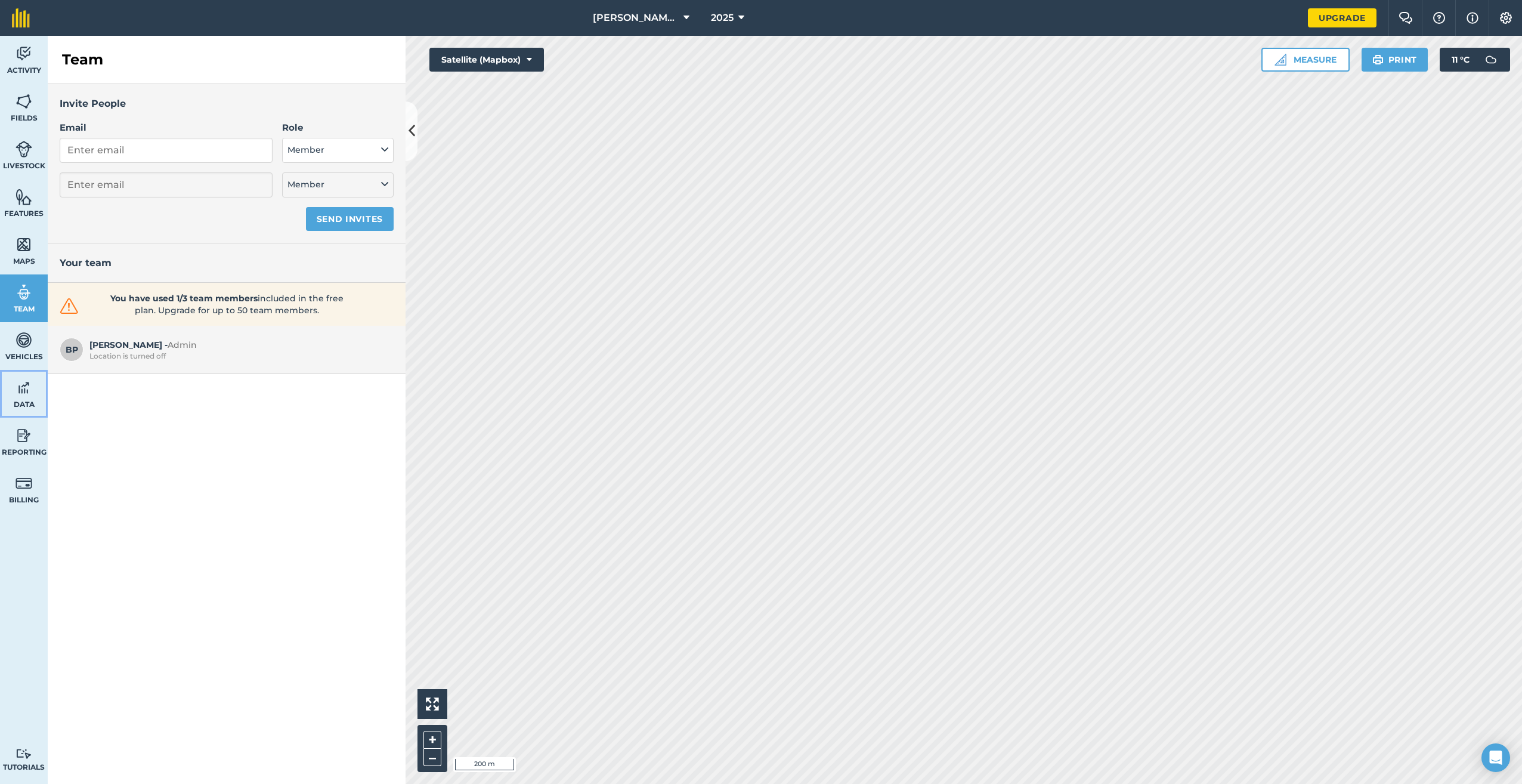
click at [30, 380] on img at bounding box center [24, 388] width 16 height 18
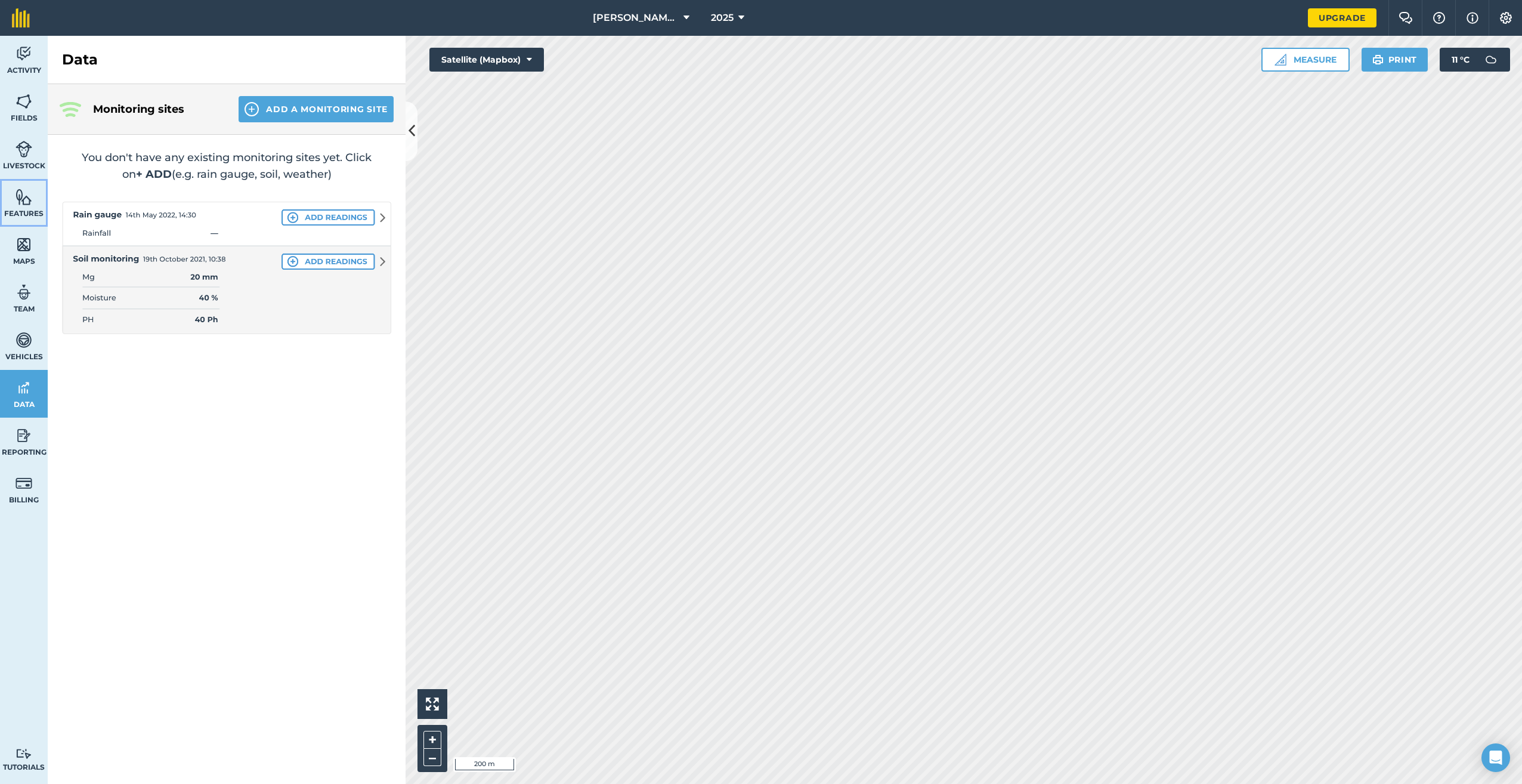
click at [28, 204] on img at bounding box center [24, 197] width 16 height 18
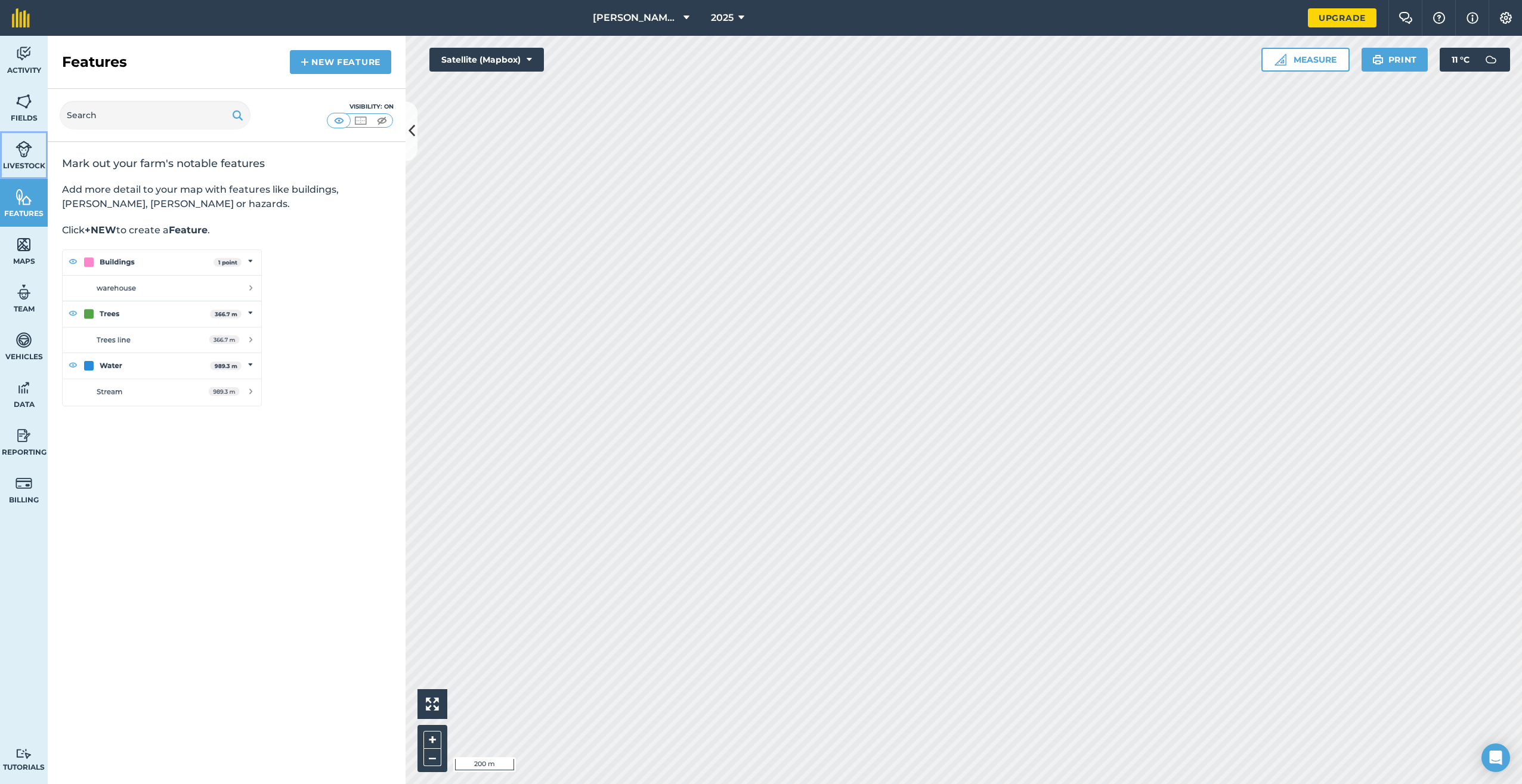
click at [24, 149] on img at bounding box center [24, 149] width 16 height 18
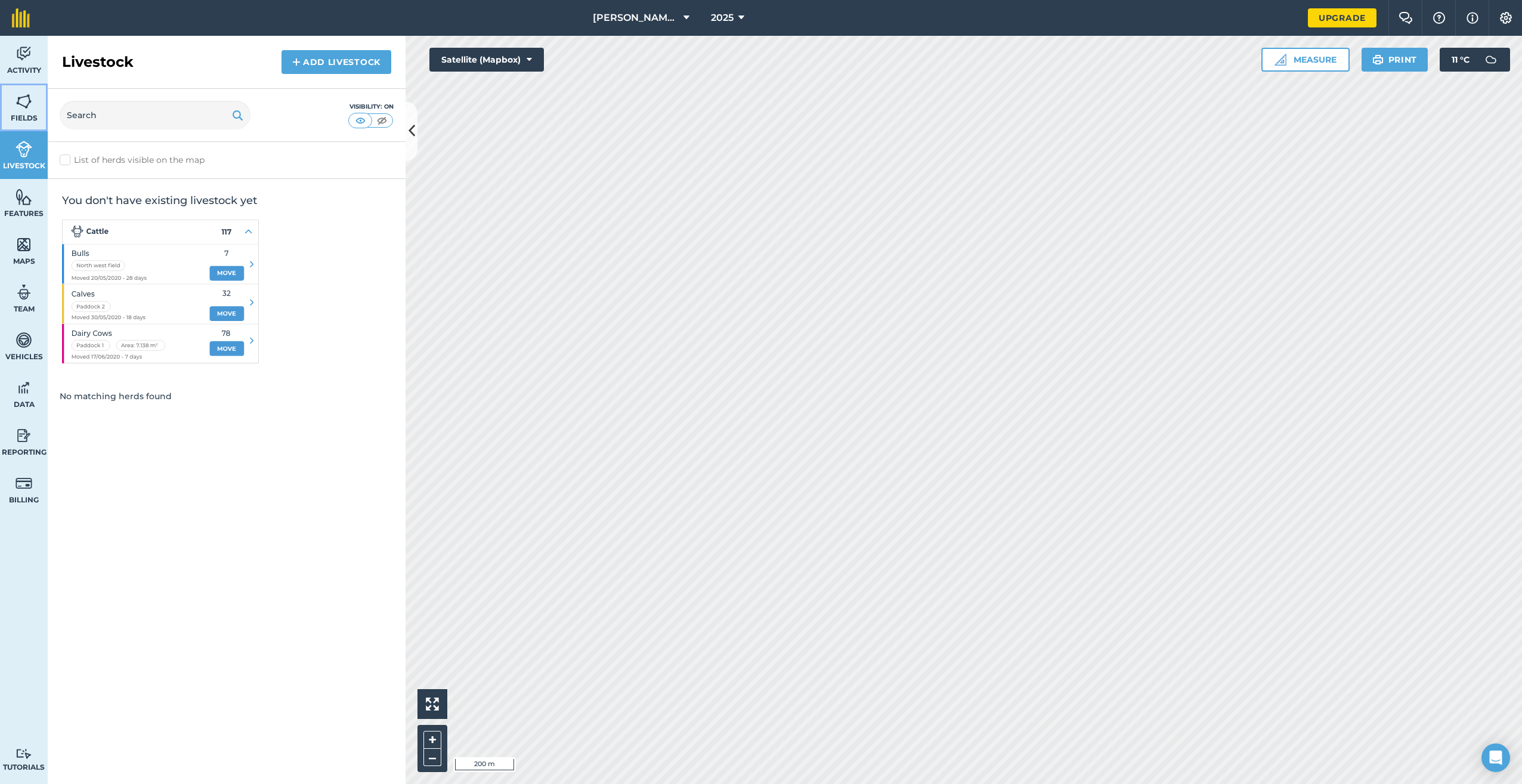
click at [19, 107] on img at bounding box center [24, 102] width 16 height 18
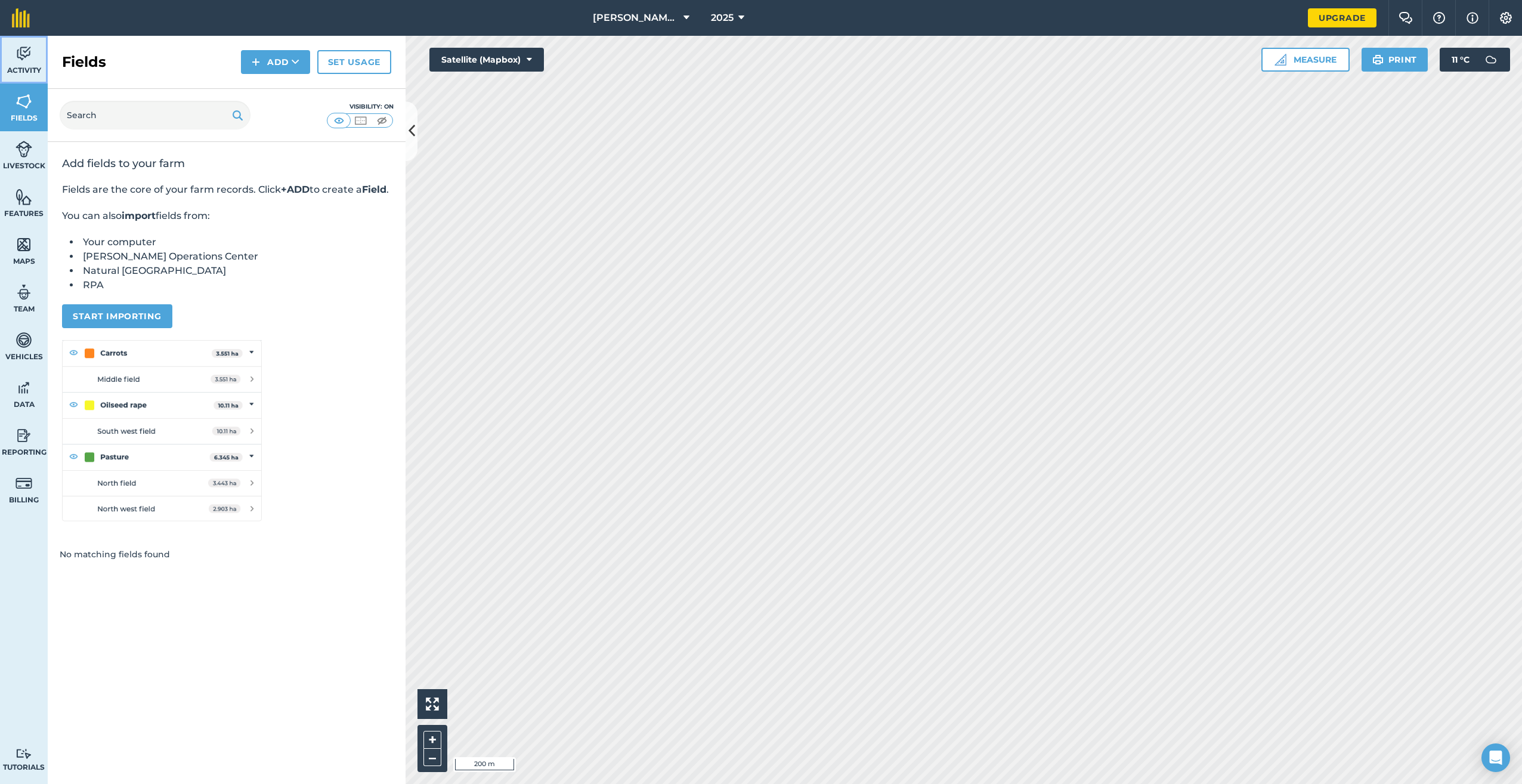
click at [24, 77] on link "Activity" at bounding box center [24, 59] width 48 height 48
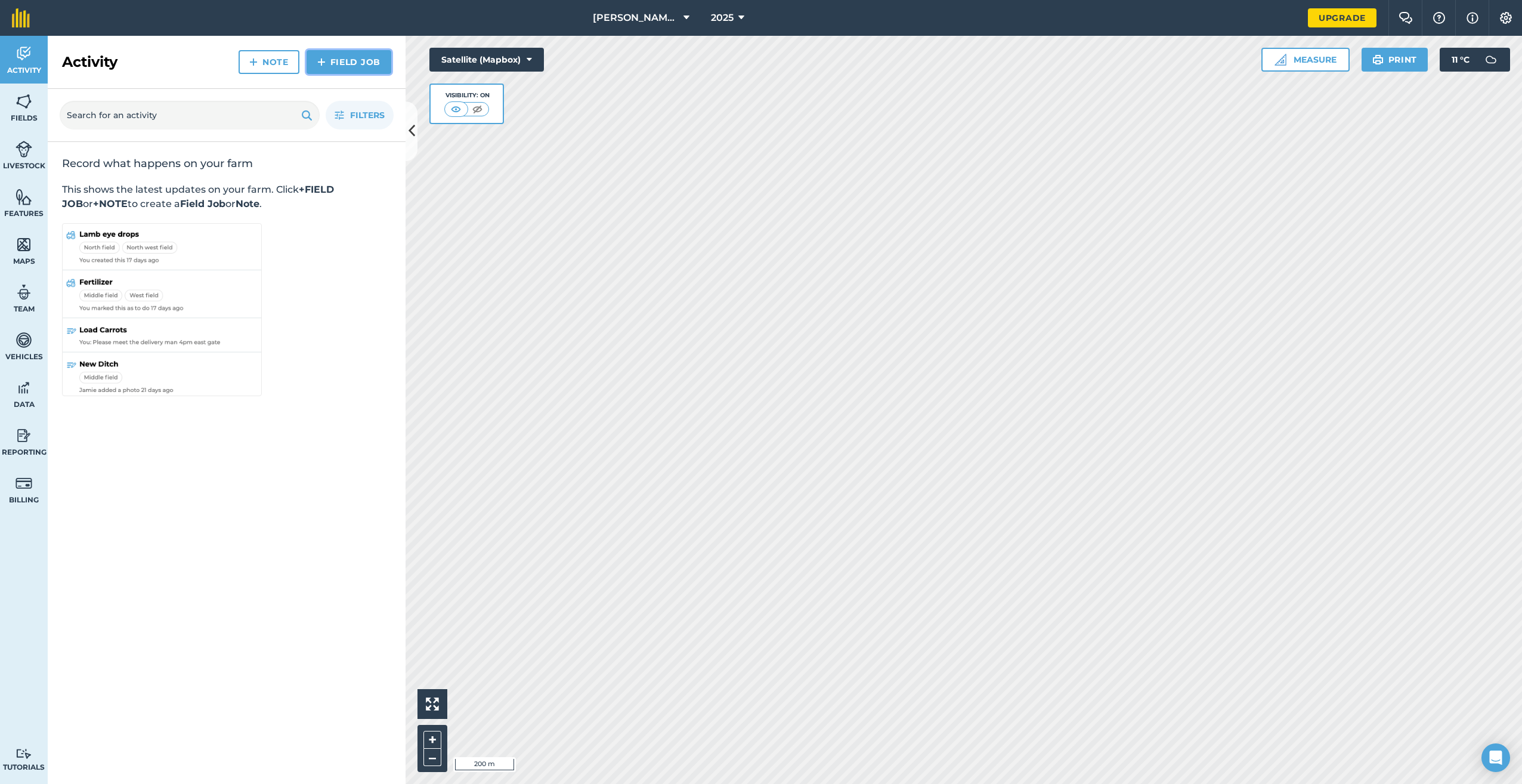
click at [368, 53] on link "Field Job" at bounding box center [349, 62] width 85 height 24
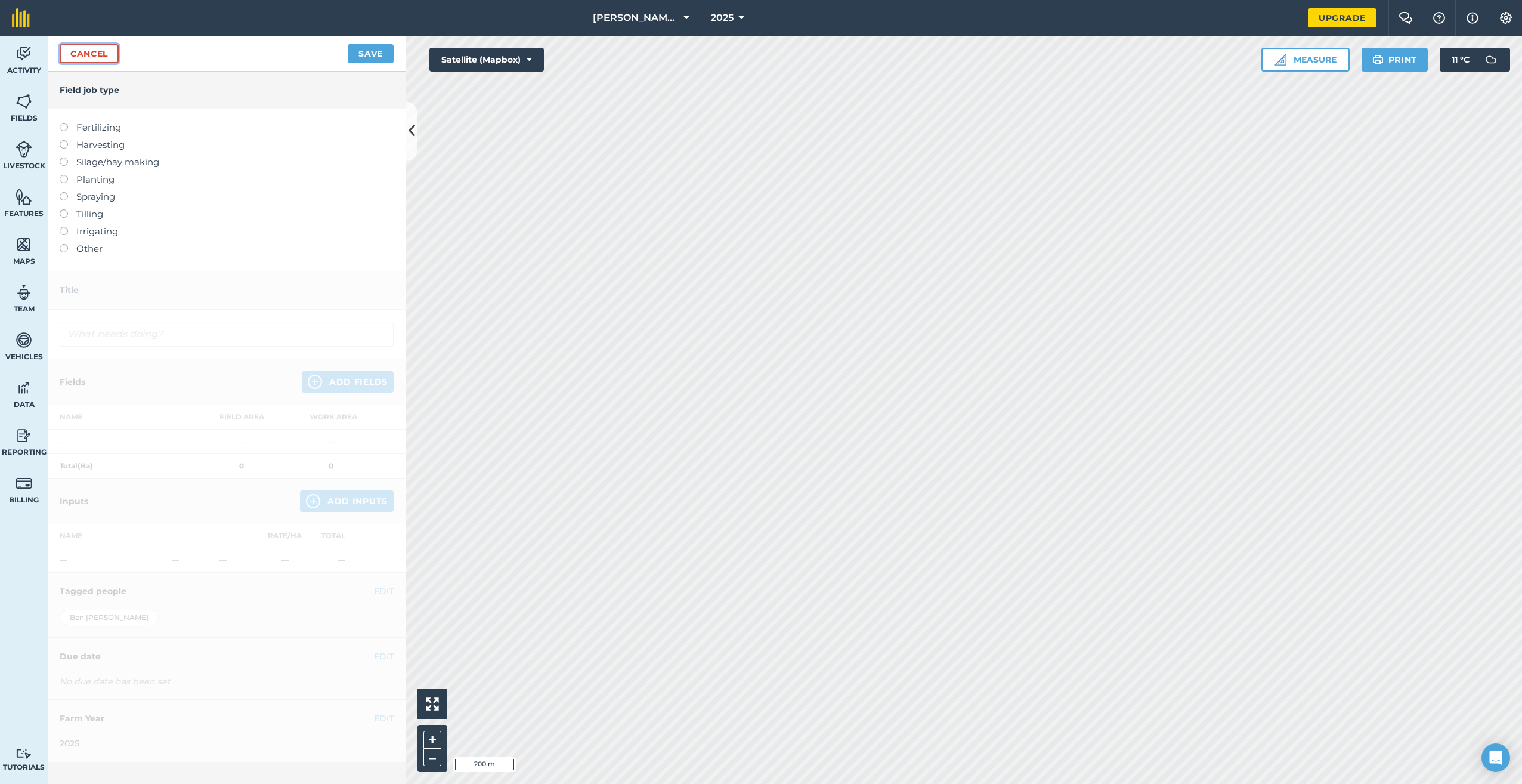
click at [74, 60] on link "Cancel" at bounding box center [89, 53] width 59 height 19
